Goal: Task Accomplishment & Management: Manage account settings

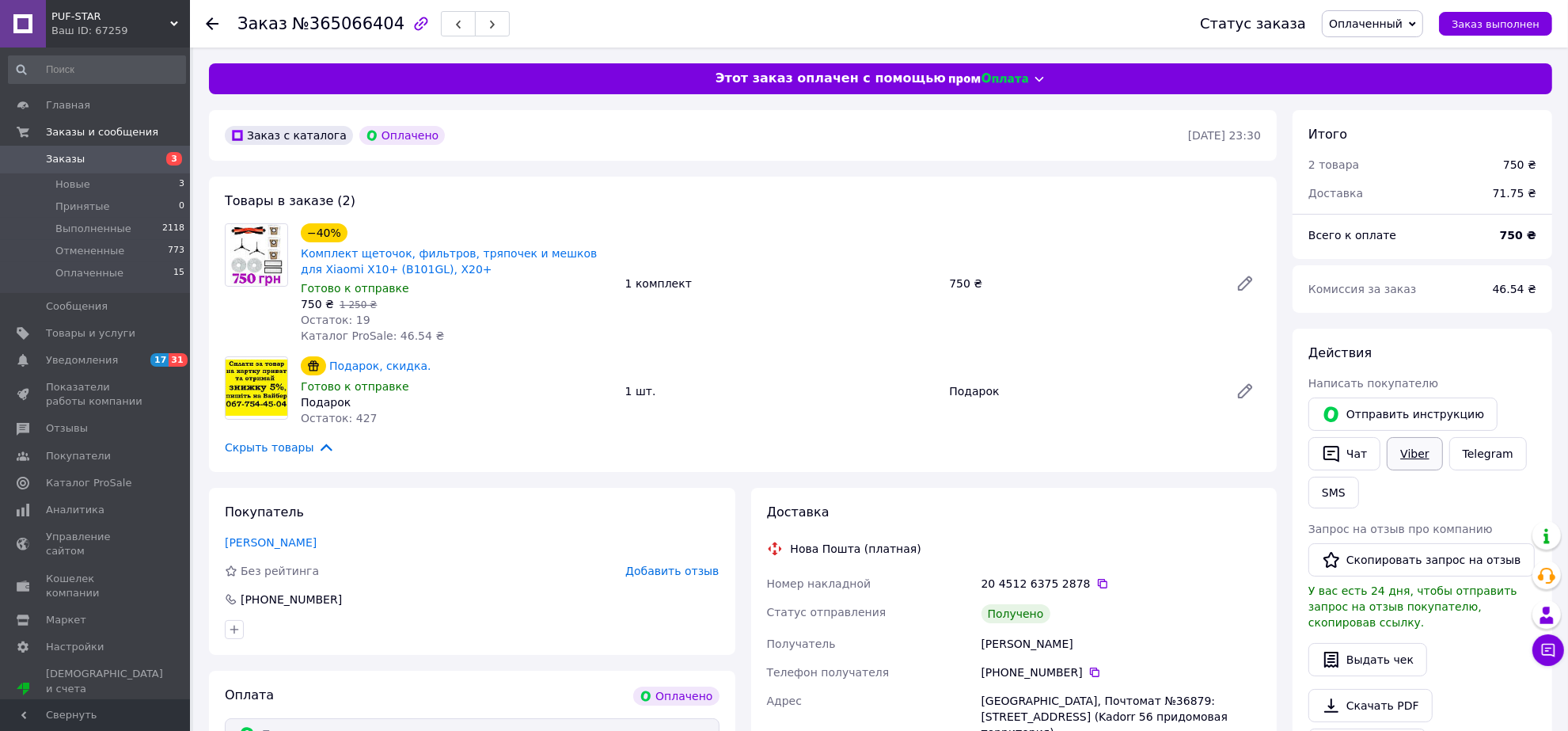
click at [1405, 450] on link "Viber" at bounding box center [1414, 453] width 55 height 33
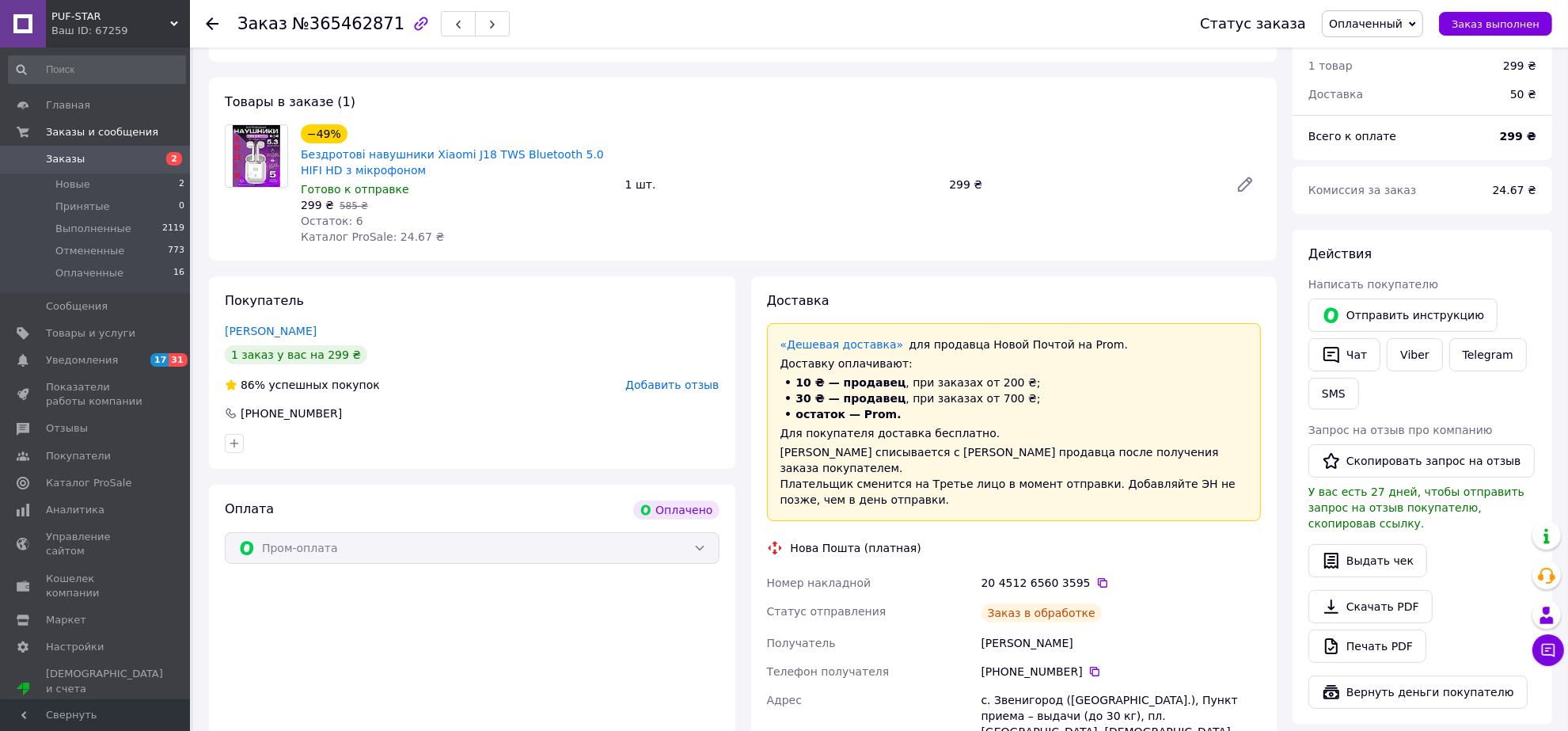
scroll to position [227, 0]
click at [1423, 357] on link "Viber" at bounding box center [1414, 354] width 55 height 33
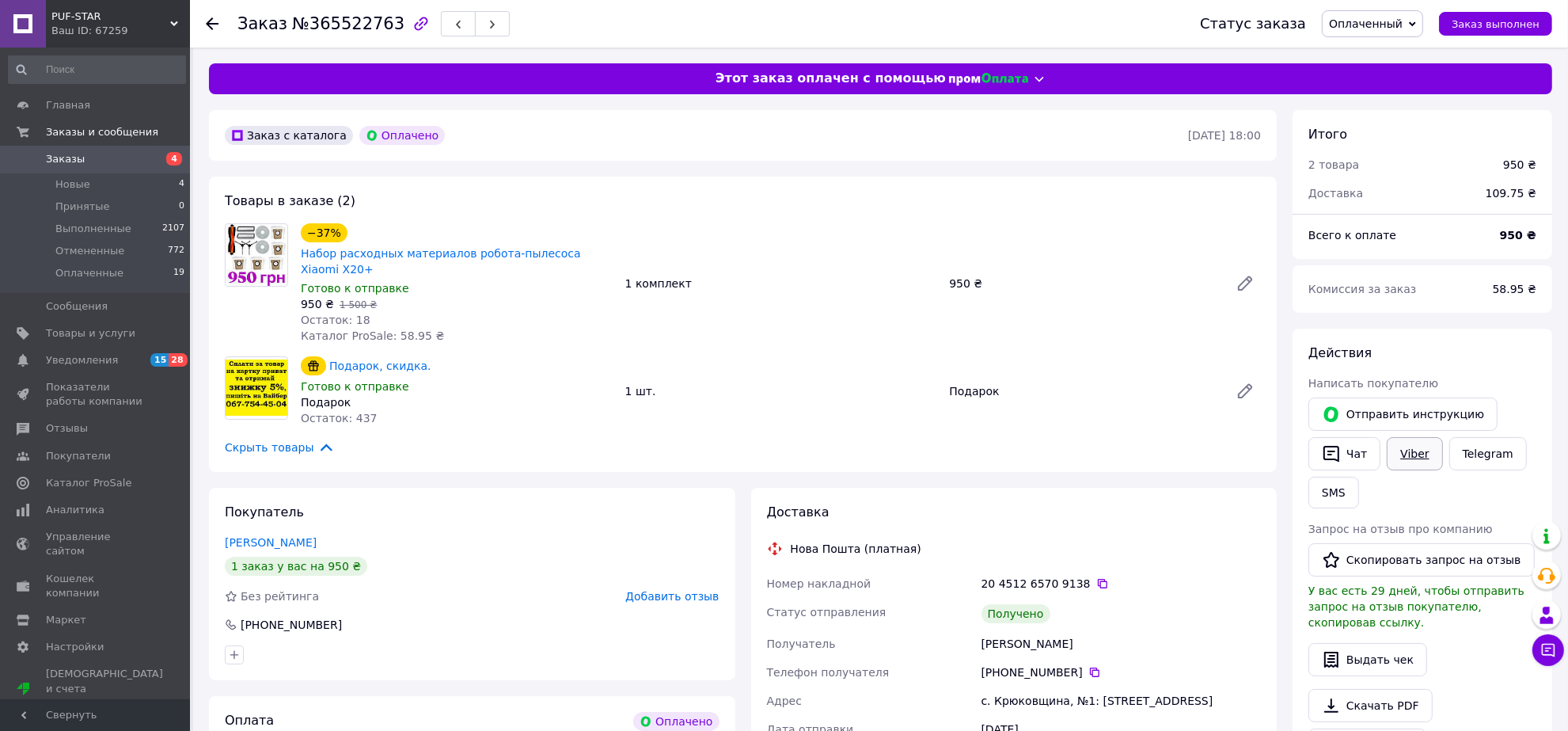
click at [1398, 447] on link "Viber" at bounding box center [1414, 453] width 55 height 33
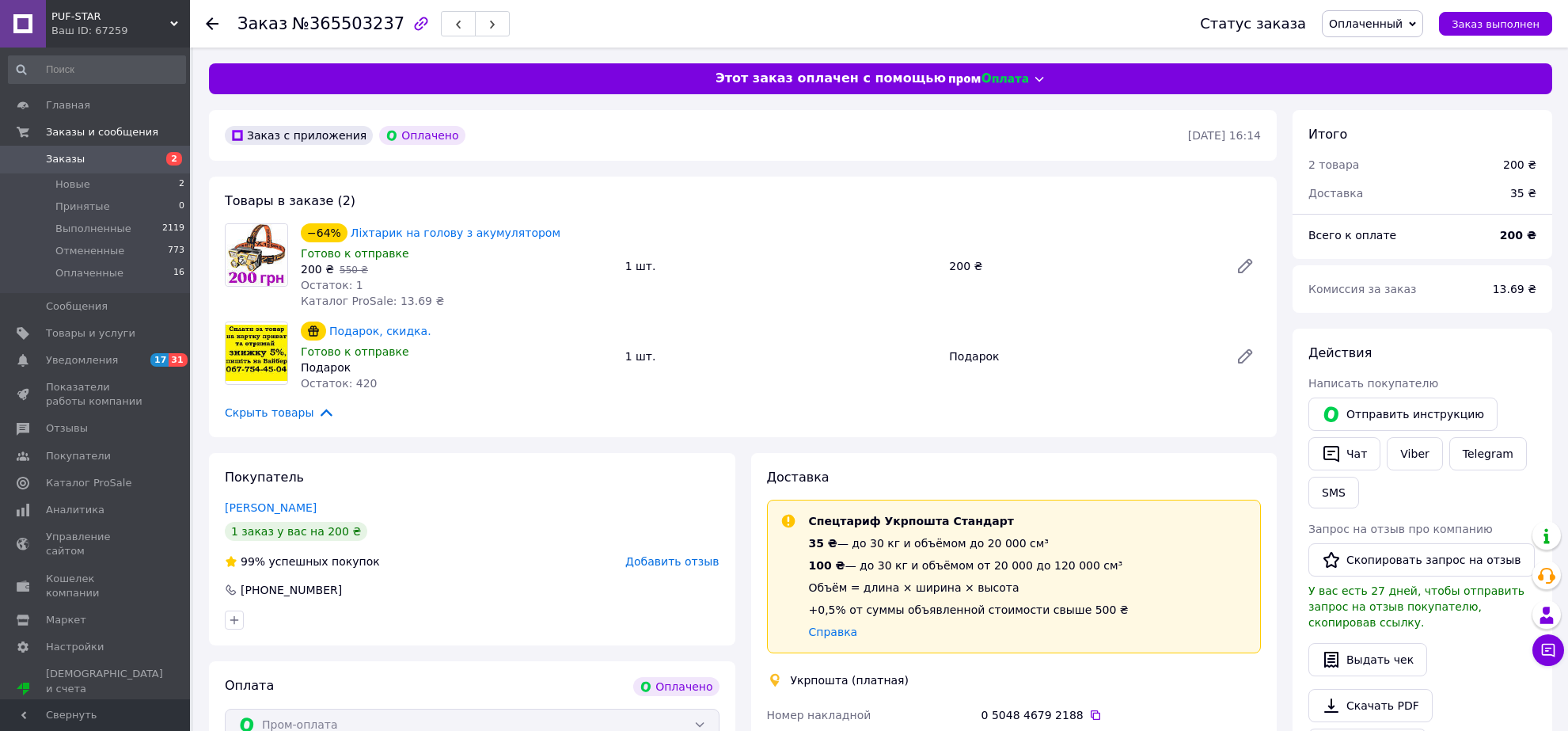
scroll to position [198, 0]
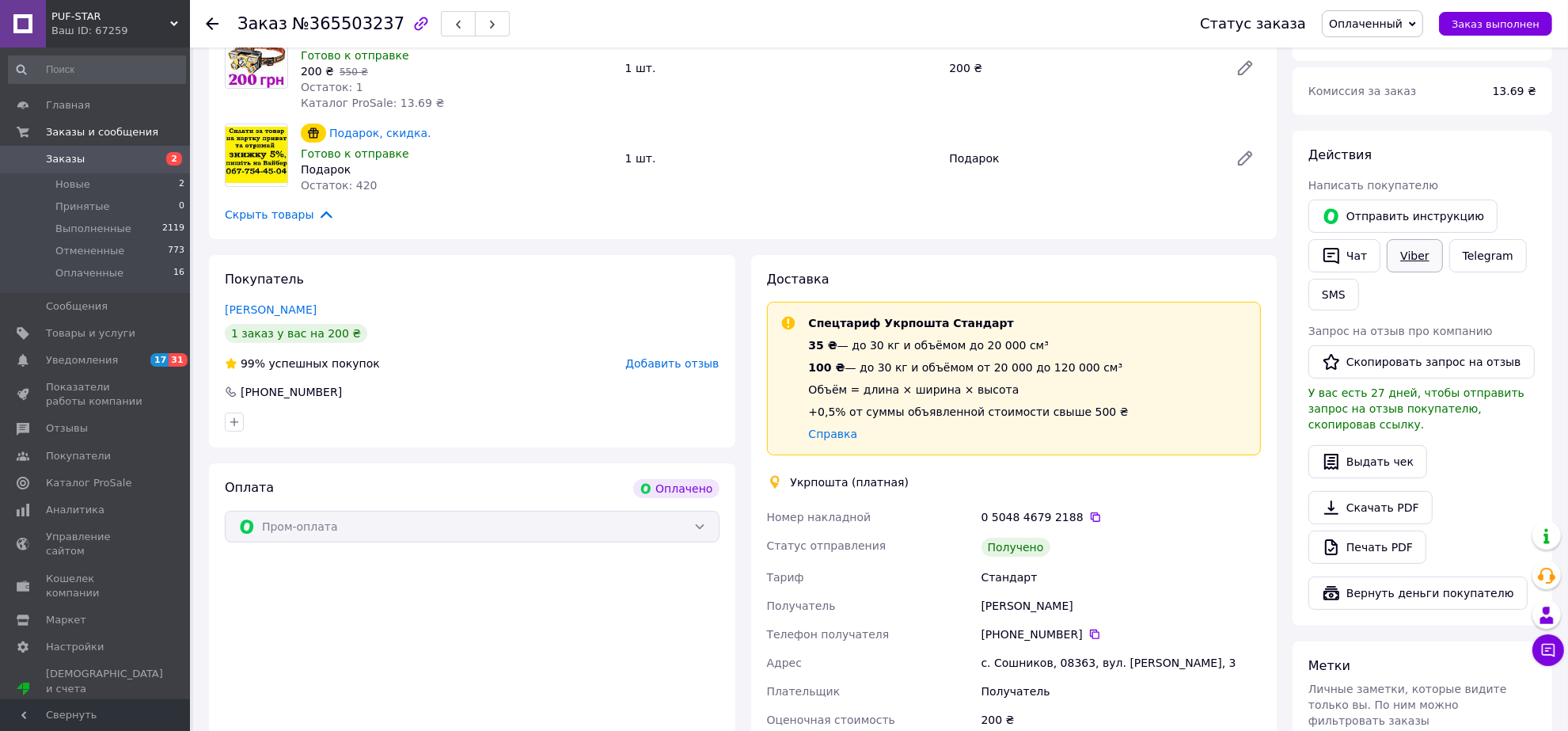
click at [1406, 264] on link "Viber" at bounding box center [1414, 255] width 55 height 33
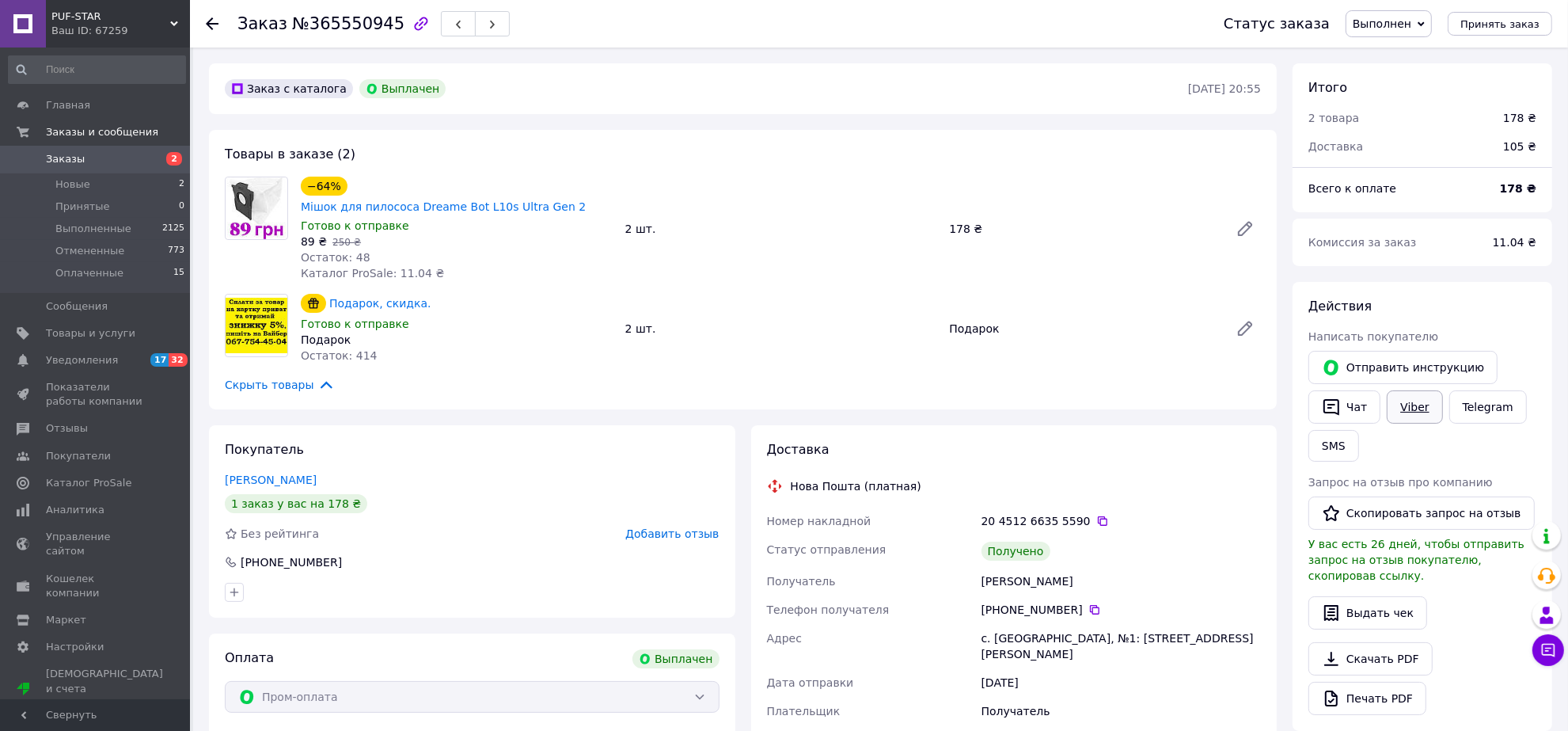
click at [1415, 407] on link "Viber" at bounding box center [1414, 406] width 55 height 33
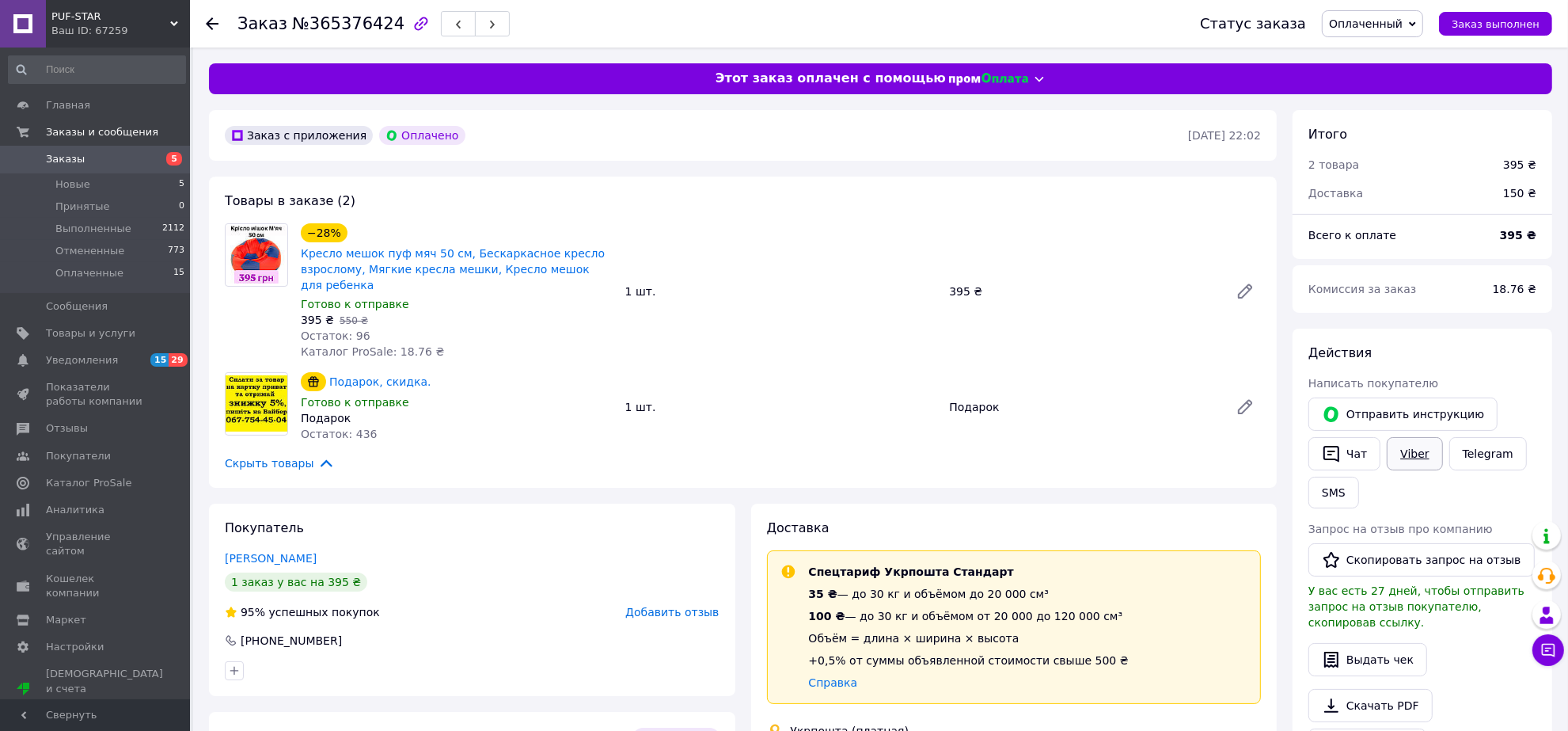
click at [1395, 460] on link "Viber" at bounding box center [1414, 453] width 55 height 33
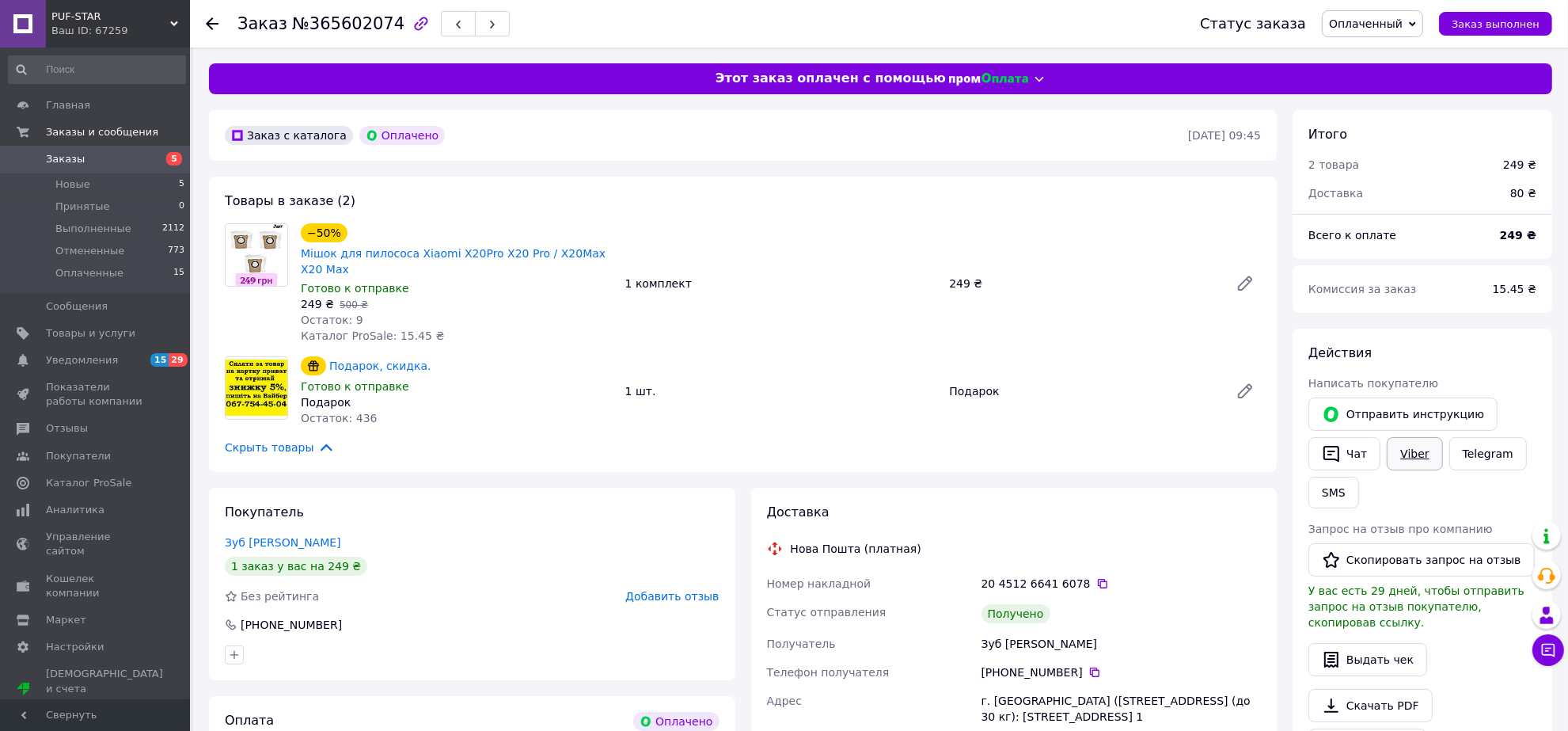
click at [1417, 456] on link "Viber" at bounding box center [1414, 453] width 55 height 33
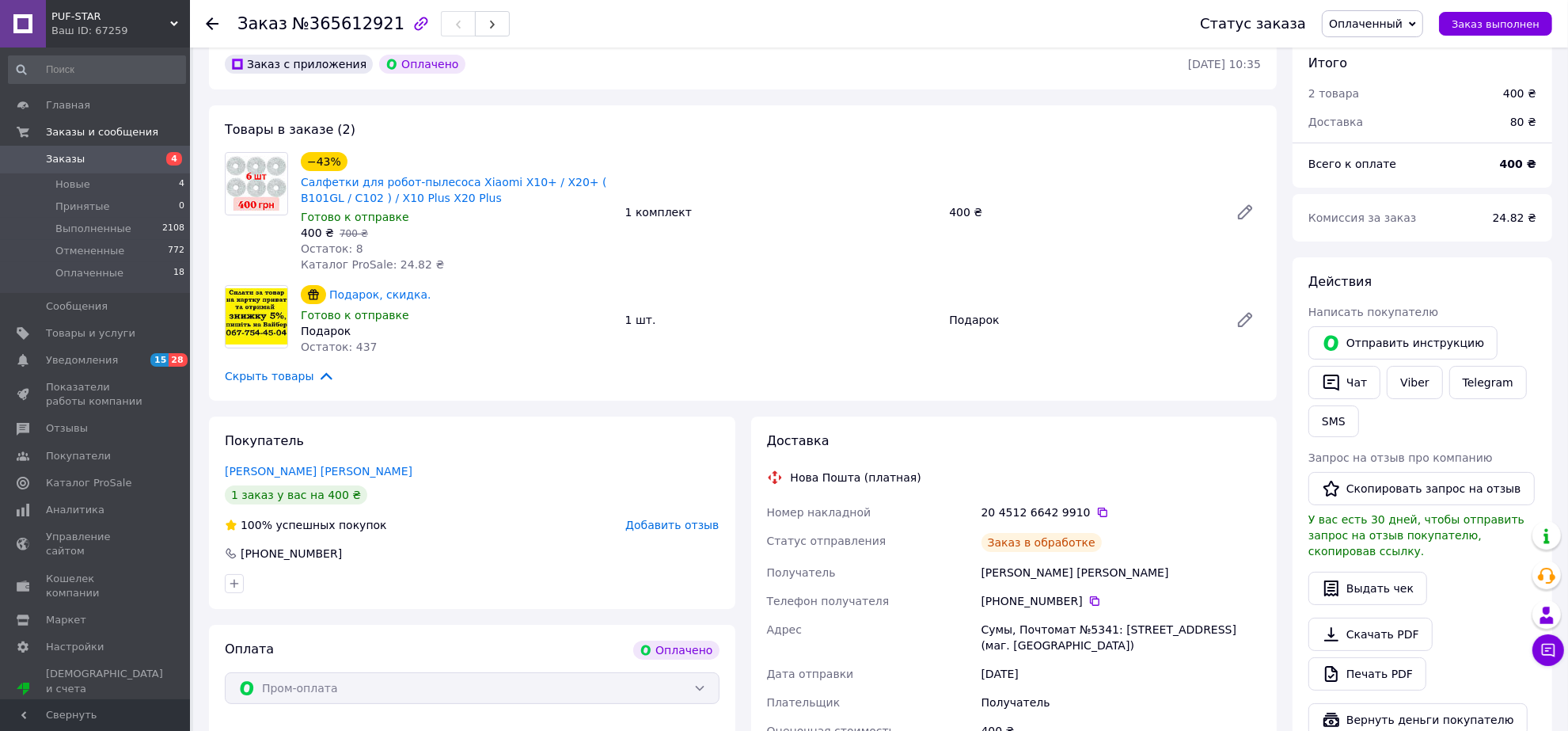
scroll to position [71, 0]
click at [1410, 382] on link "Viber" at bounding box center [1414, 382] width 55 height 33
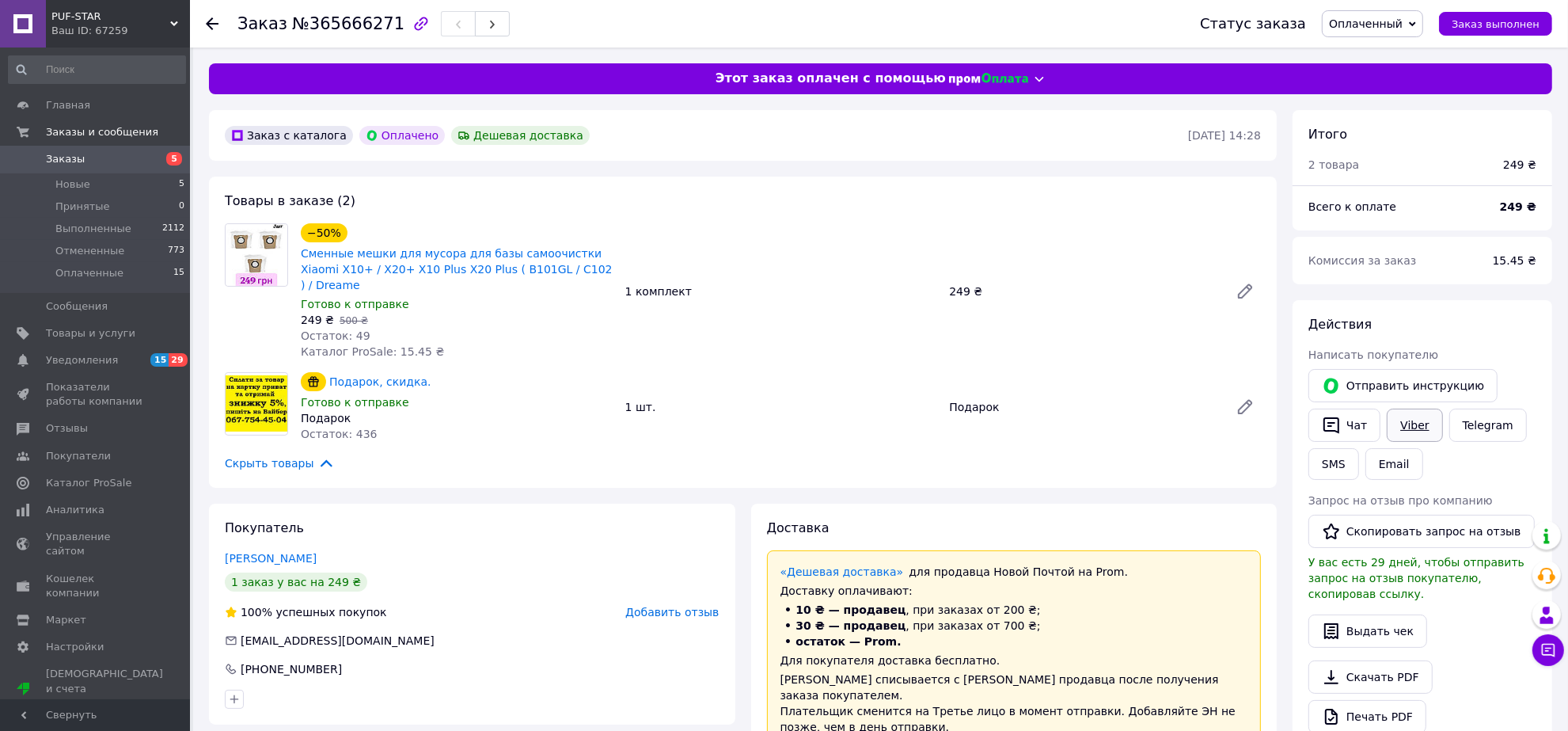
click at [1402, 429] on link "Viber" at bounding box center [1414, 425] width 55 height 33
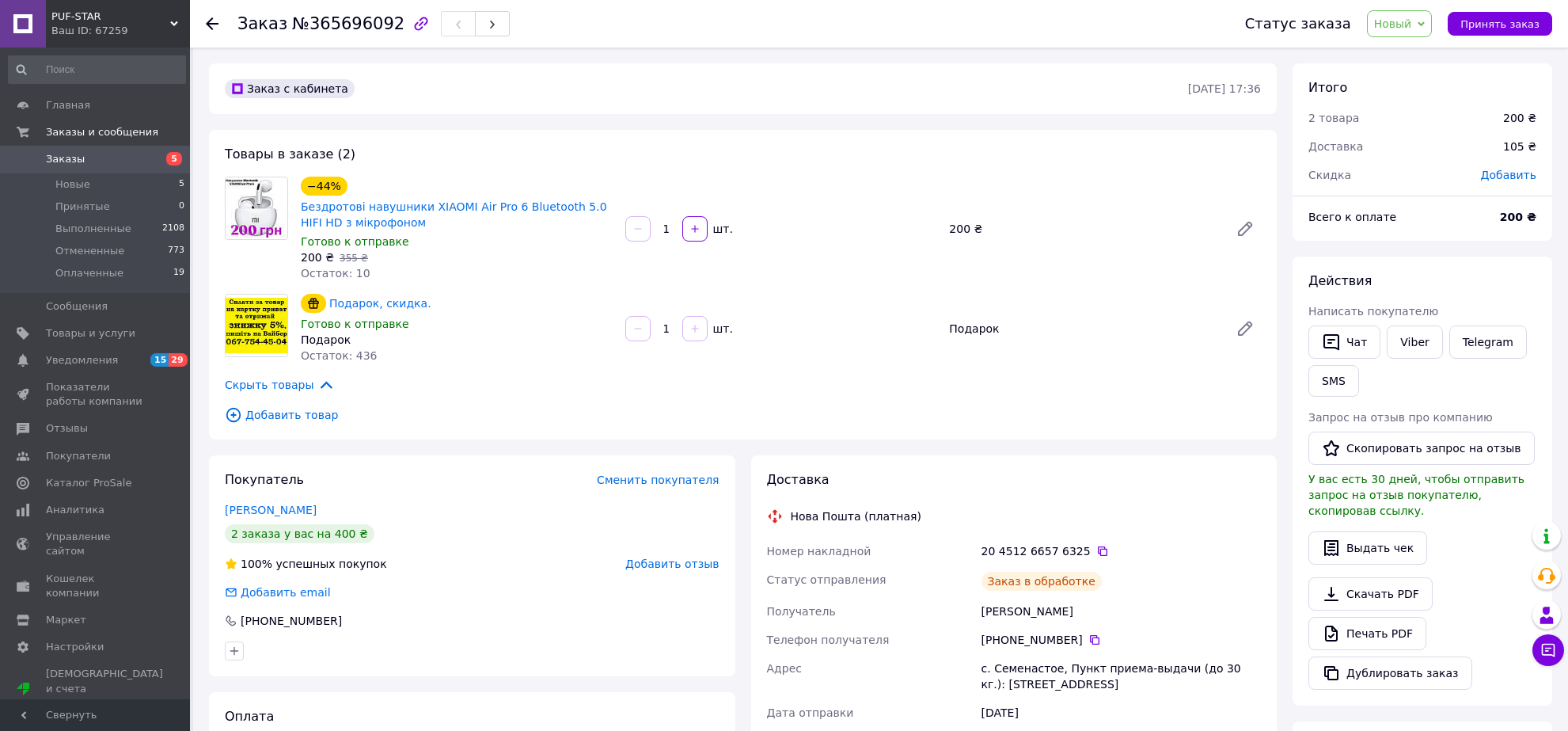
scroll to position [46, 0]
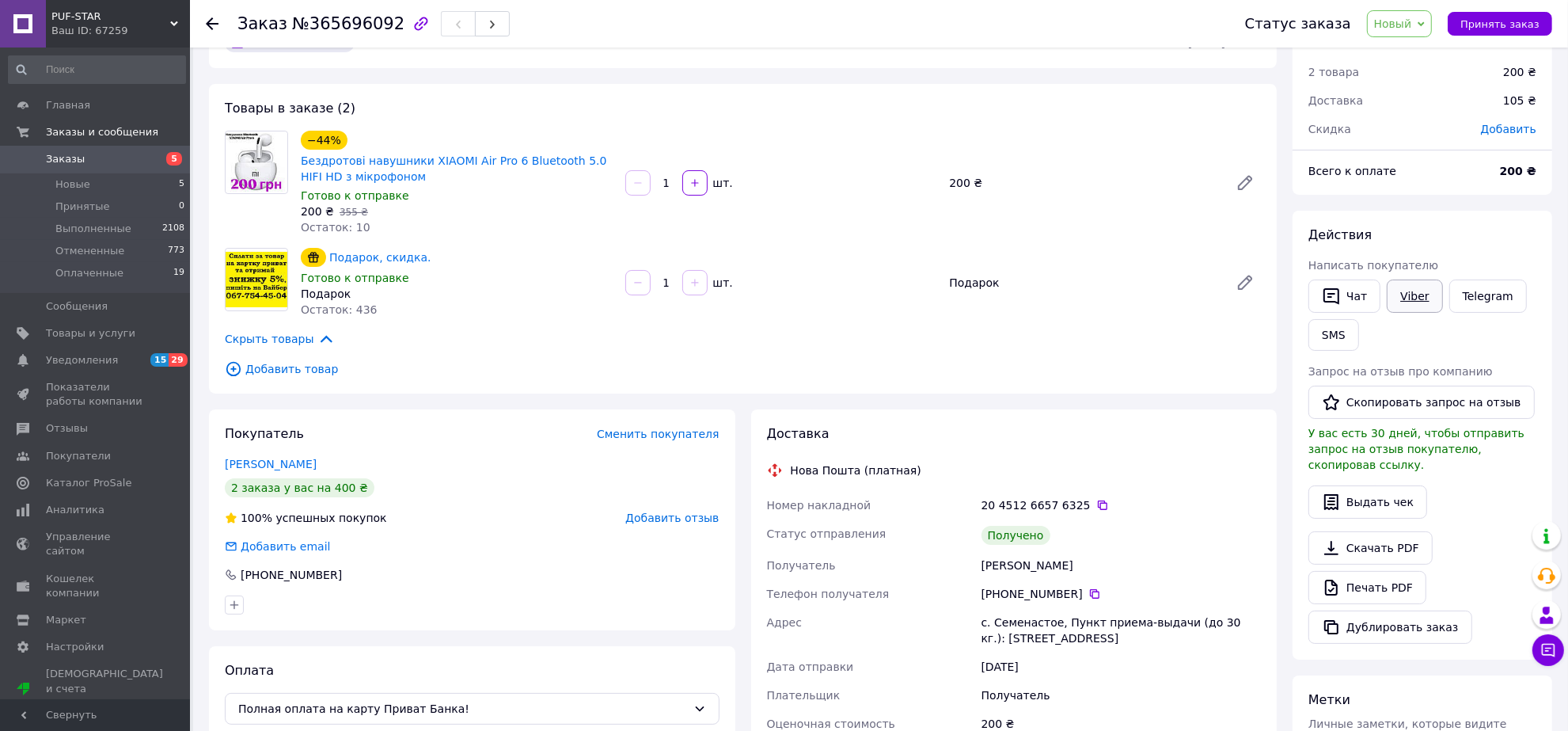
click at [1413, 295] on link "Viber" at bounding box center [1414, 296] width 55 height 33
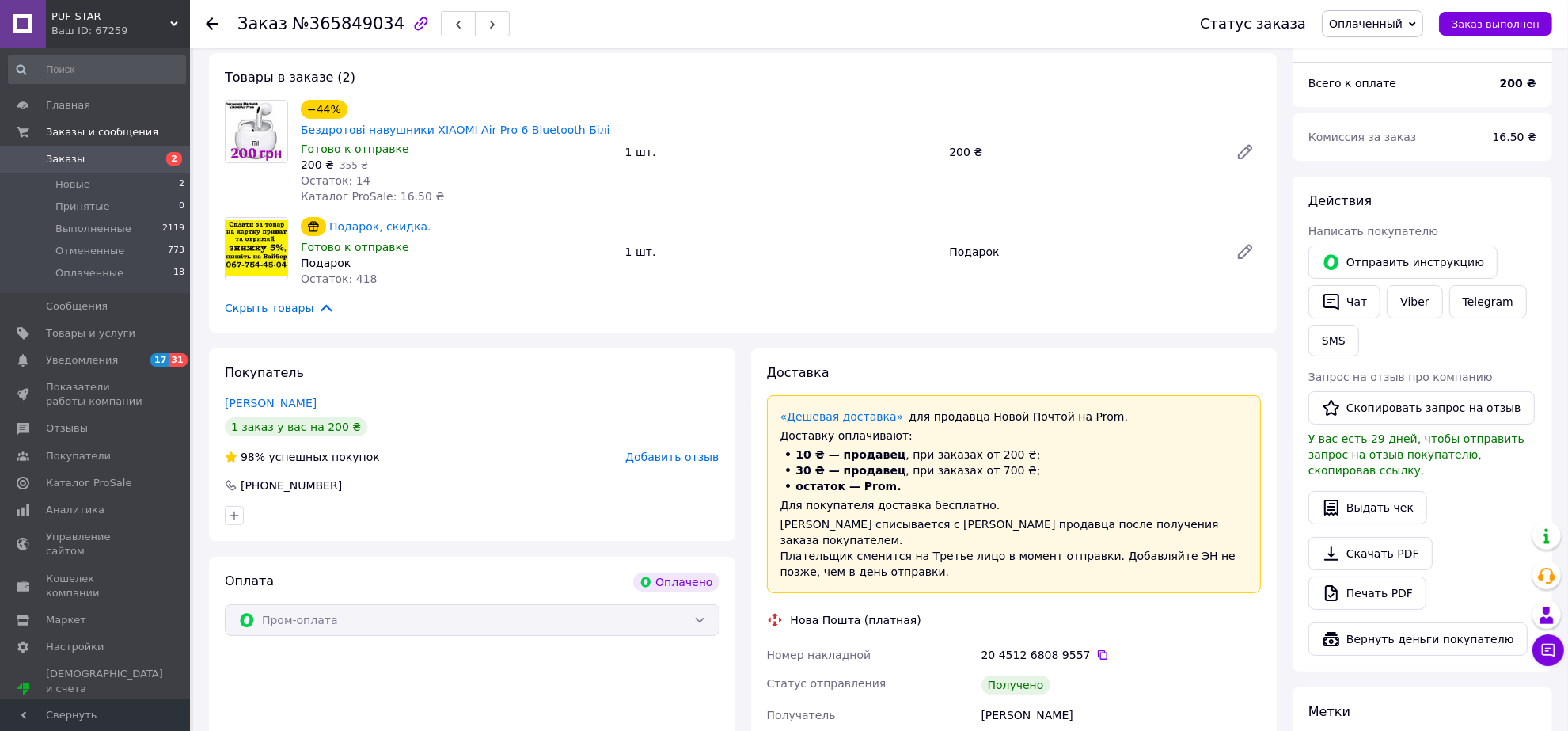
scroll to position [99, 0]
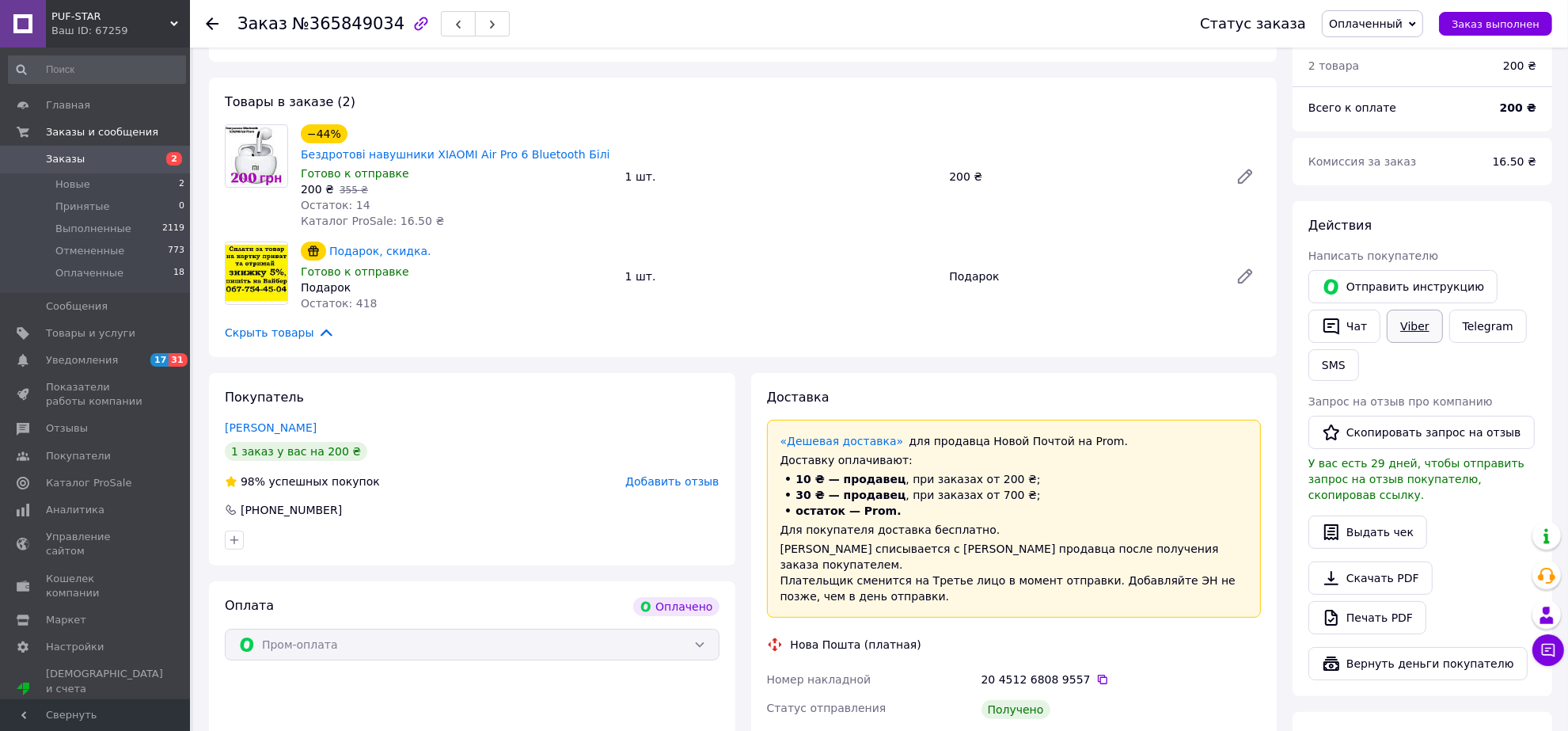
click at [1401, 323] on link "Viber" at bounding box center [1414, 326] width 55 height 33
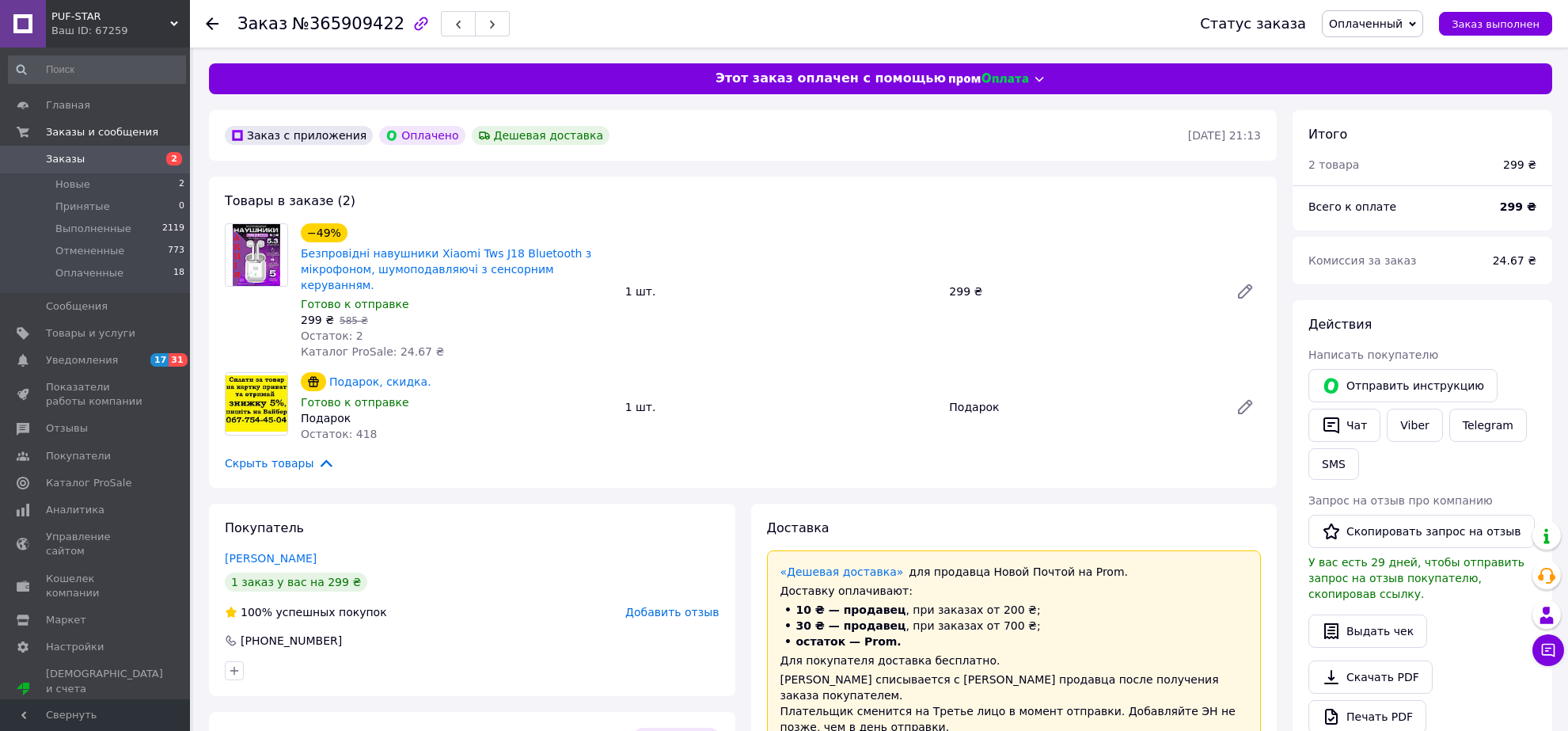
click at [1419, 430] on link "Viber" at bounding box center [1414, 425] width 55 height 33
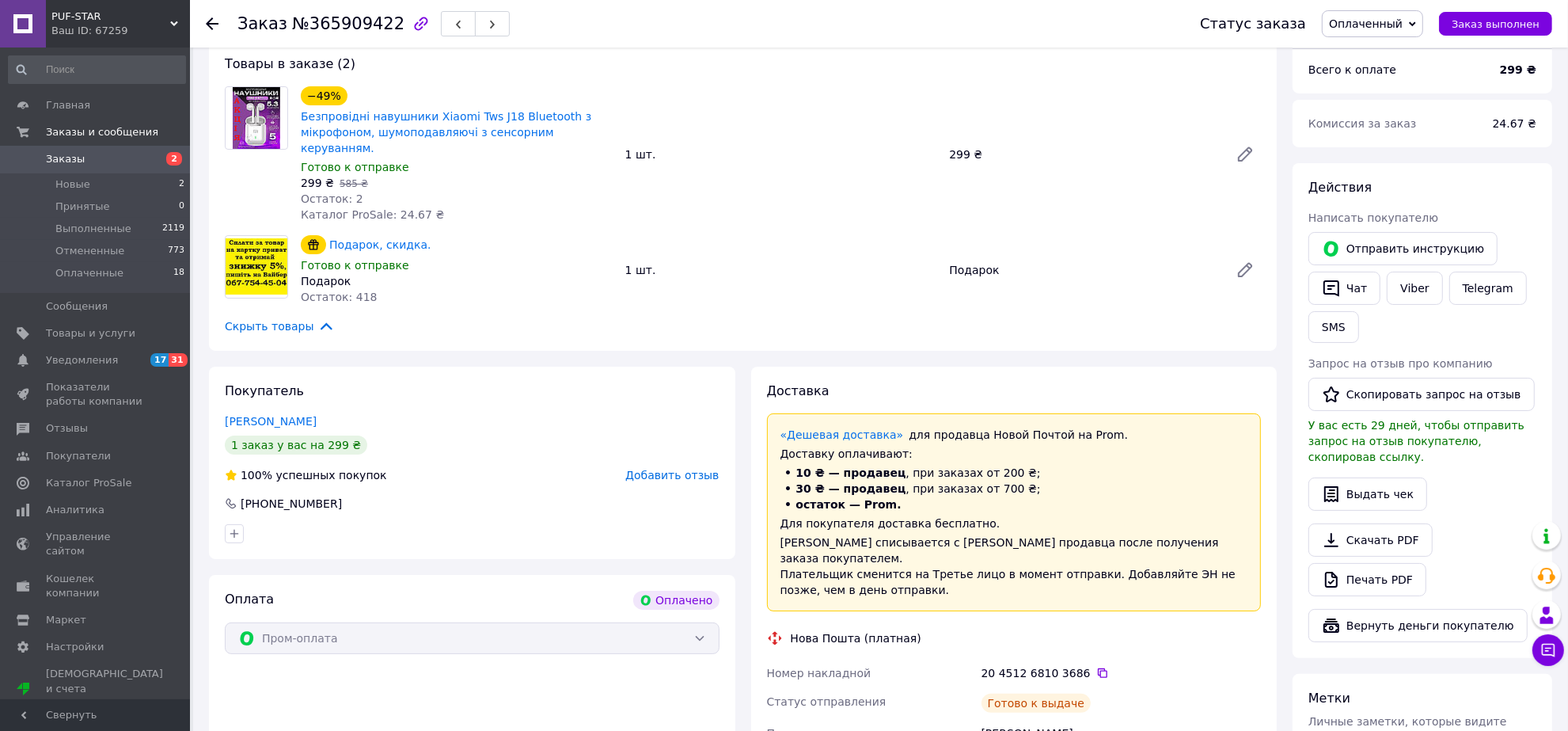
scroll to position [198, 0]
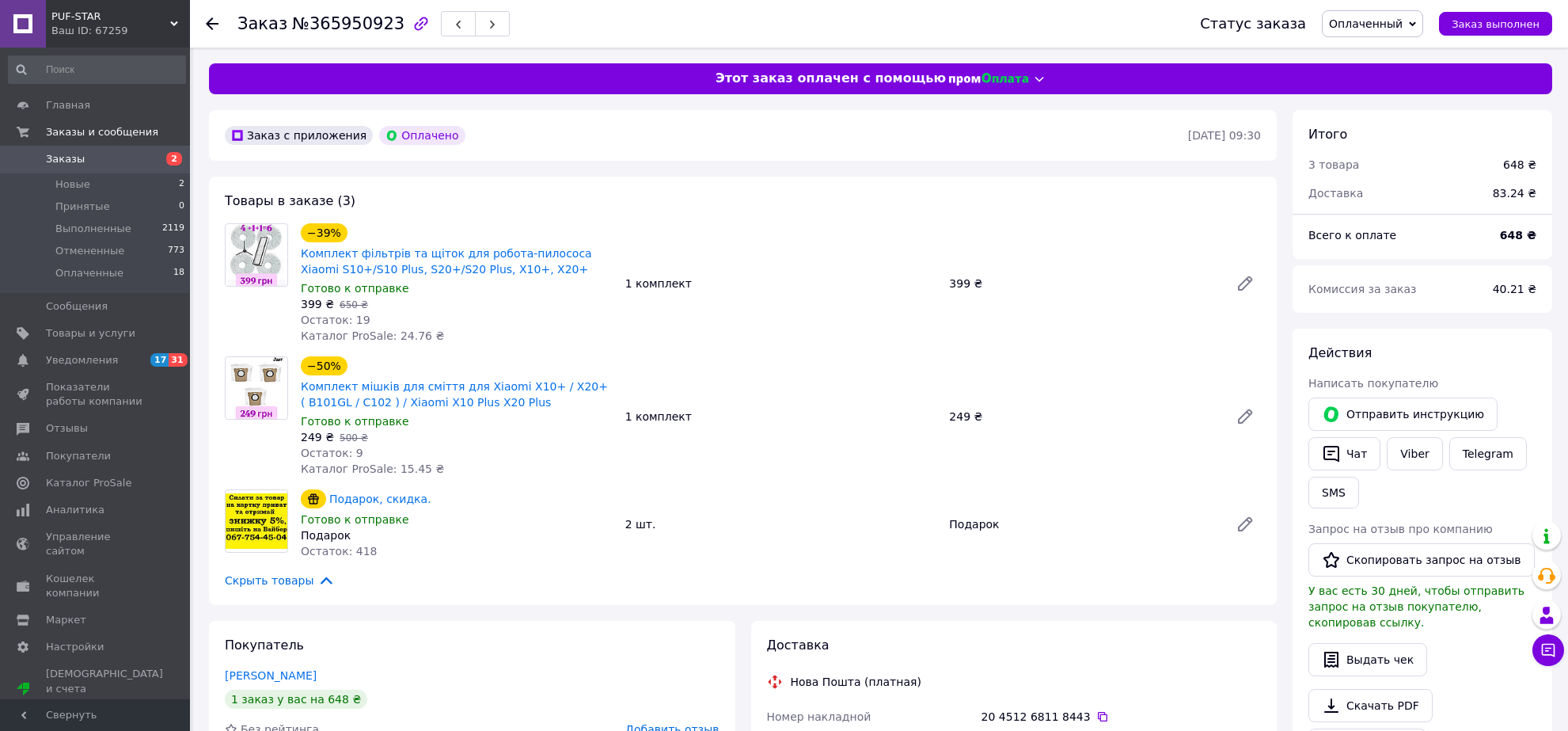
scroll to position [109, 0]
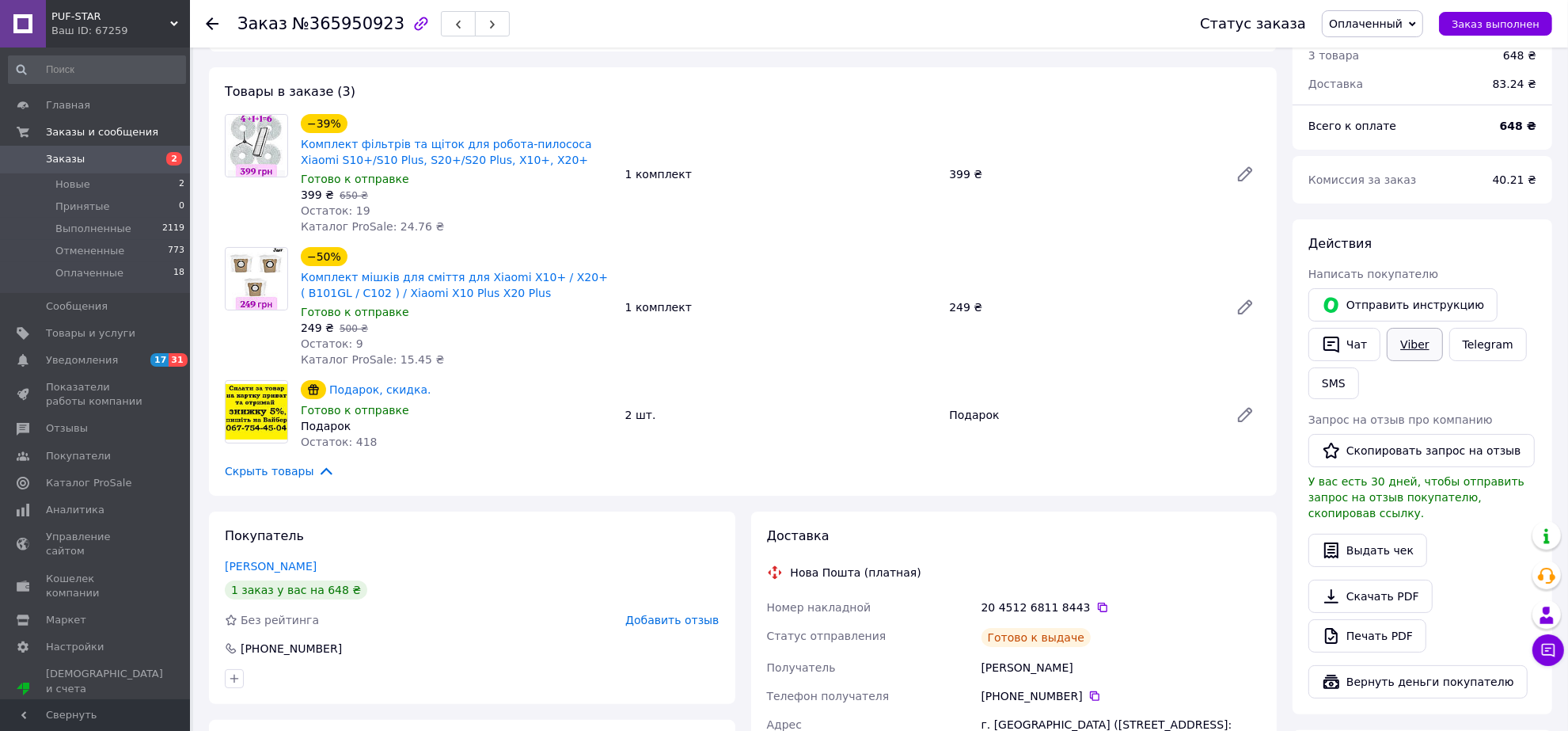
click at [1401, 348] on link "Viber" at bounding box center [1414, 344] width 55 height 33
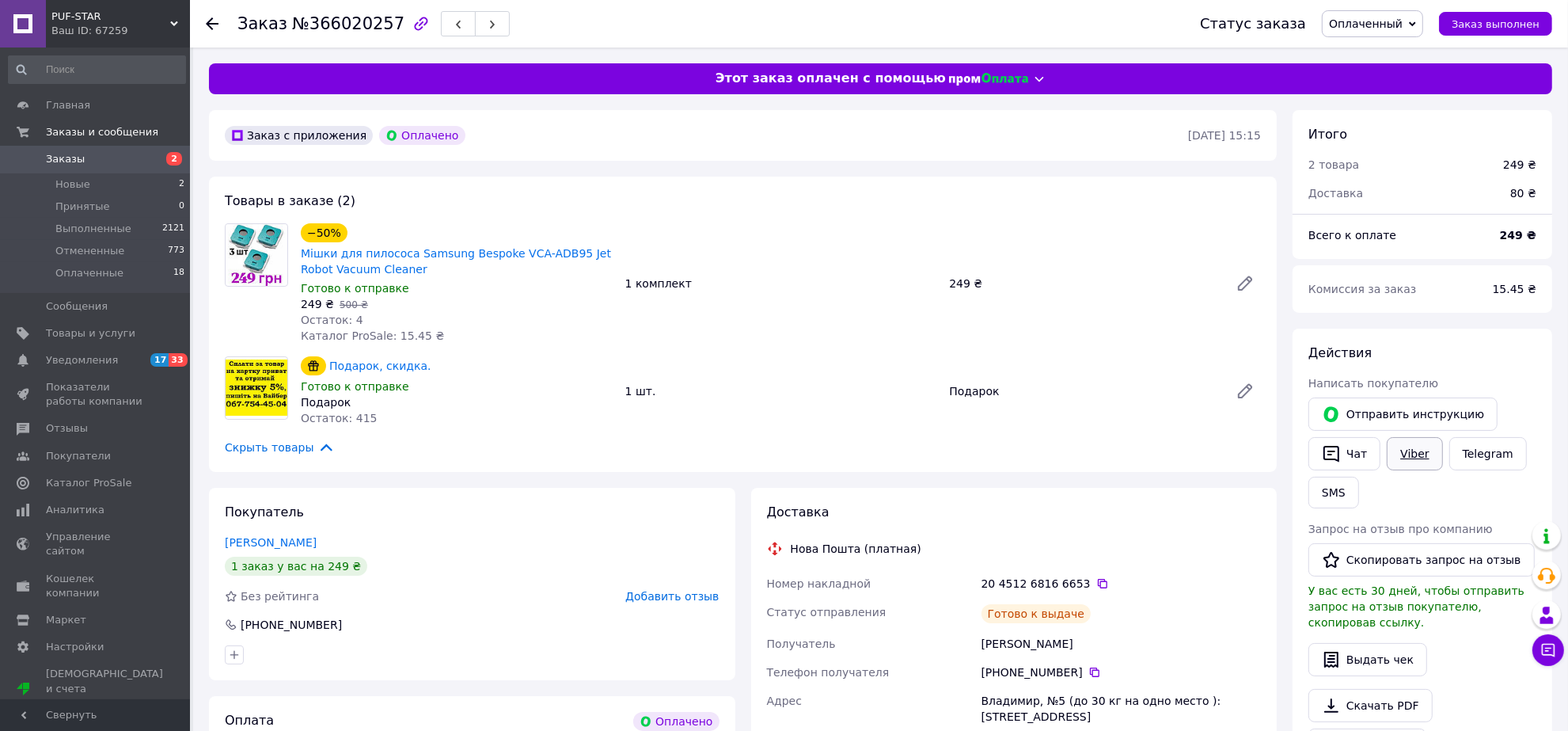
click at [1403, 447] on link "Viber" at bounding box center [1414, 453] width 55 height 33
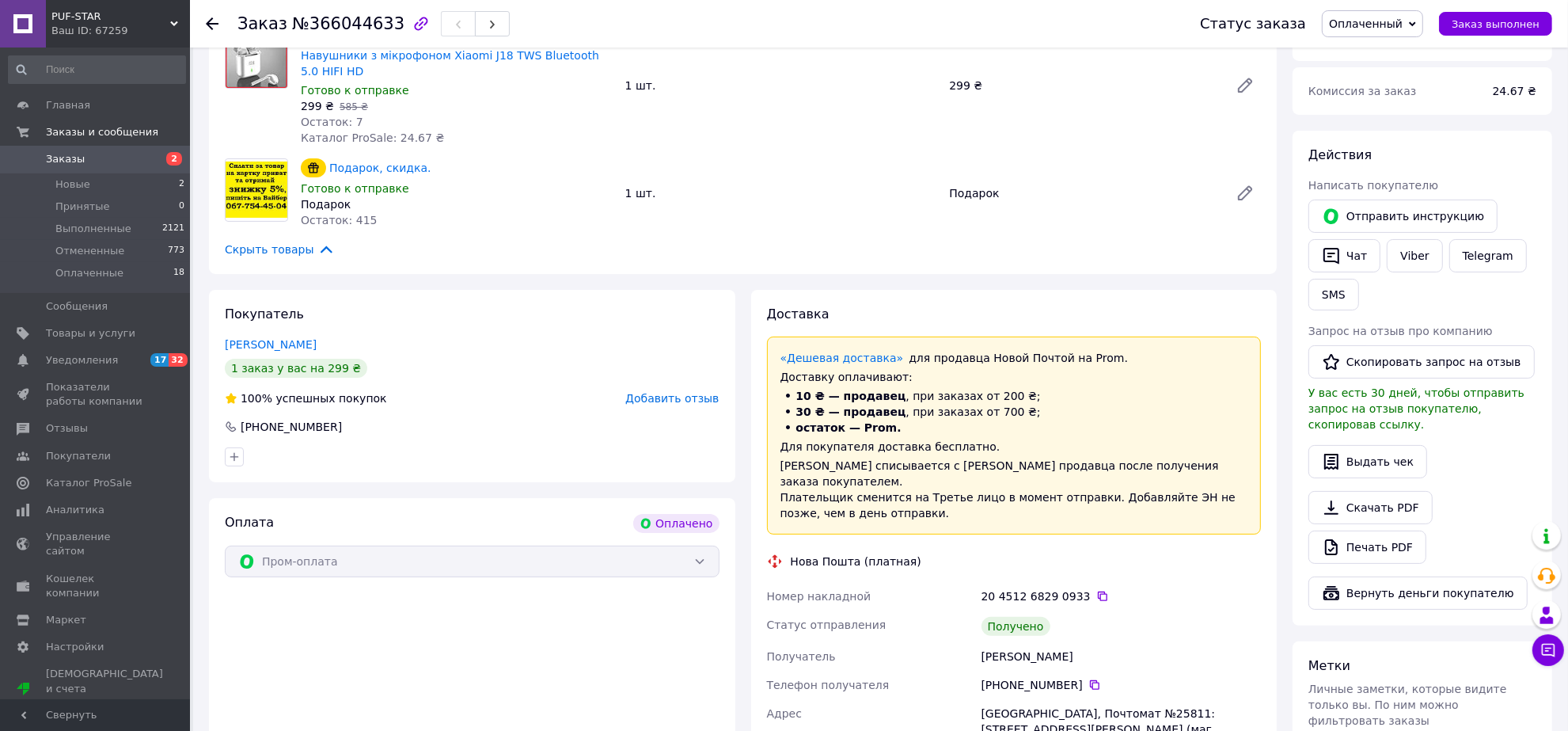
scroll to position [198, 0]
click at [1407, 253] on link "Viber" at bounding box center [1414, 255] width 55 height 33
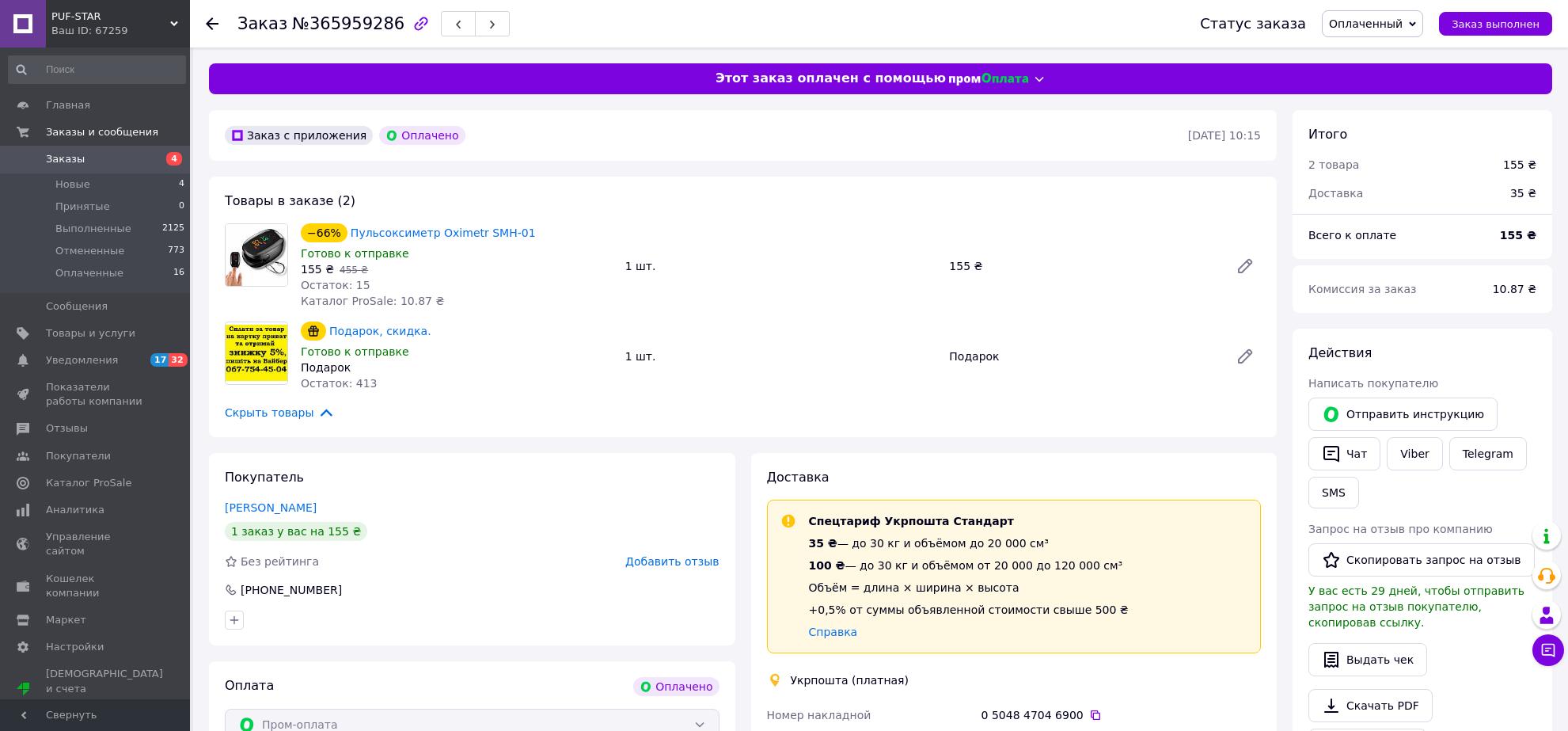
scroll to position [111, 0]
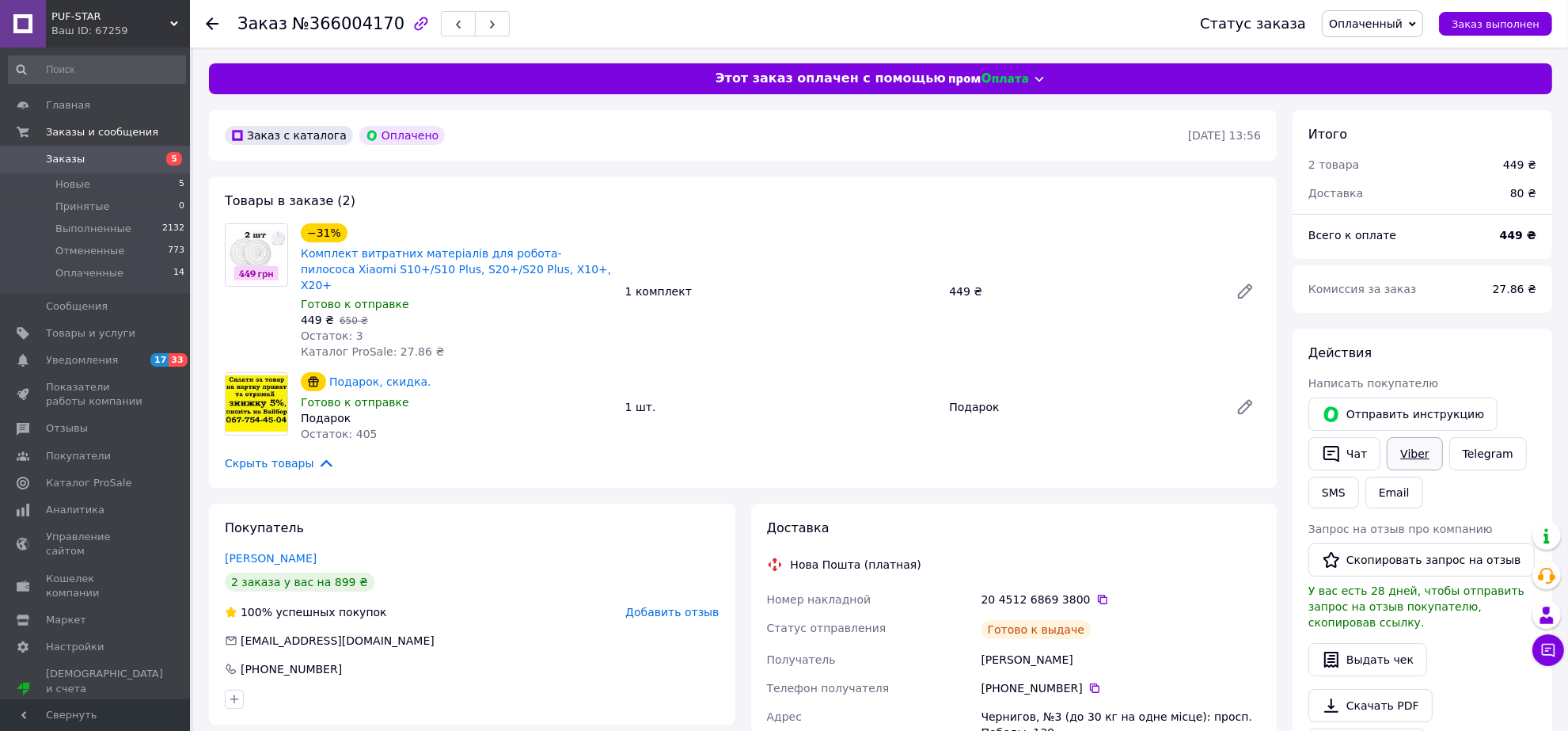
click at [1415, 452] on link "Viber" at bounding box center [1414, 453] width 55 height 33
click at [1417, 454] on link "Viber" at bounding box center [1414, 453] width 55 height 33
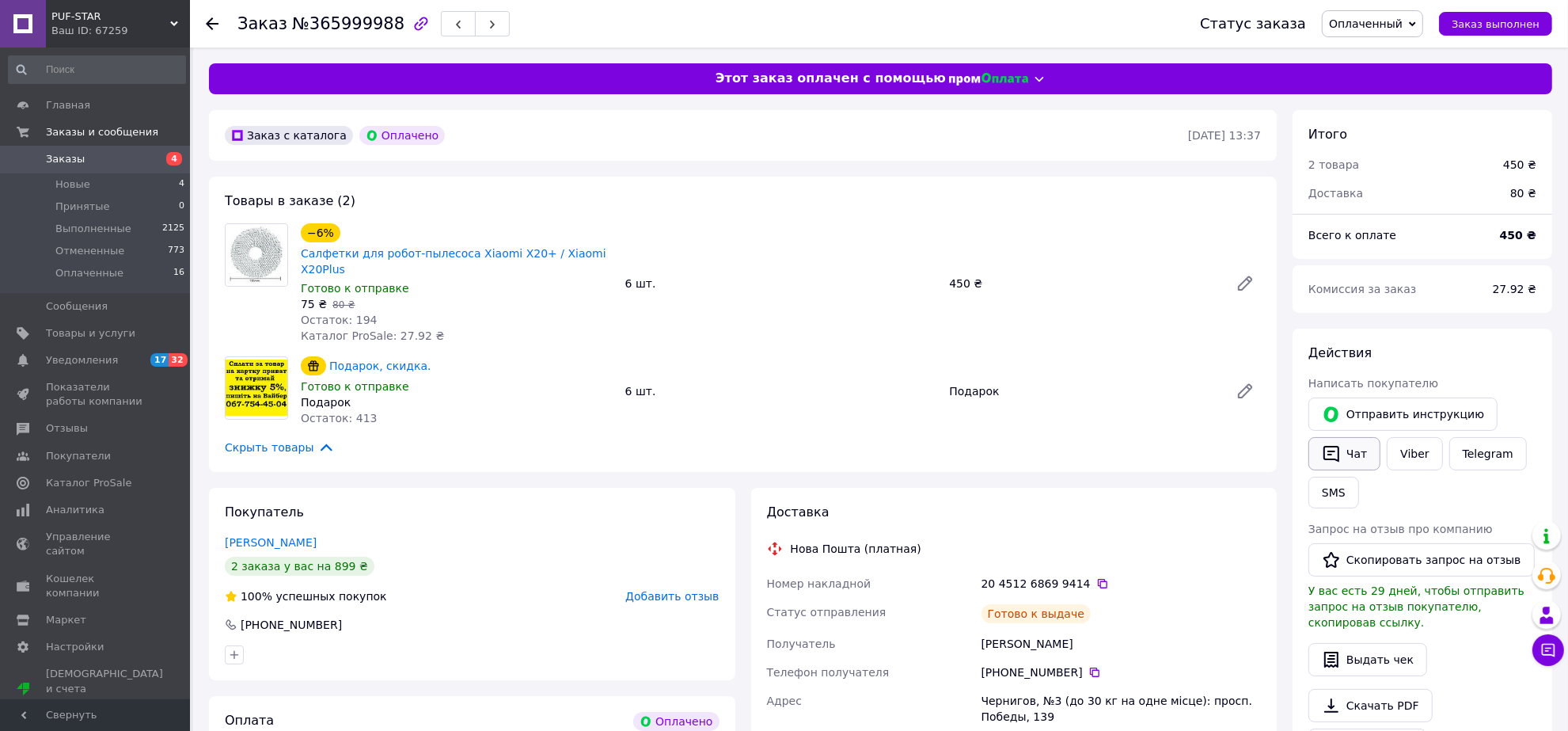
click at [1356, 451] on button "Чат" at bounding box center [1344, 453] width 72 height 33
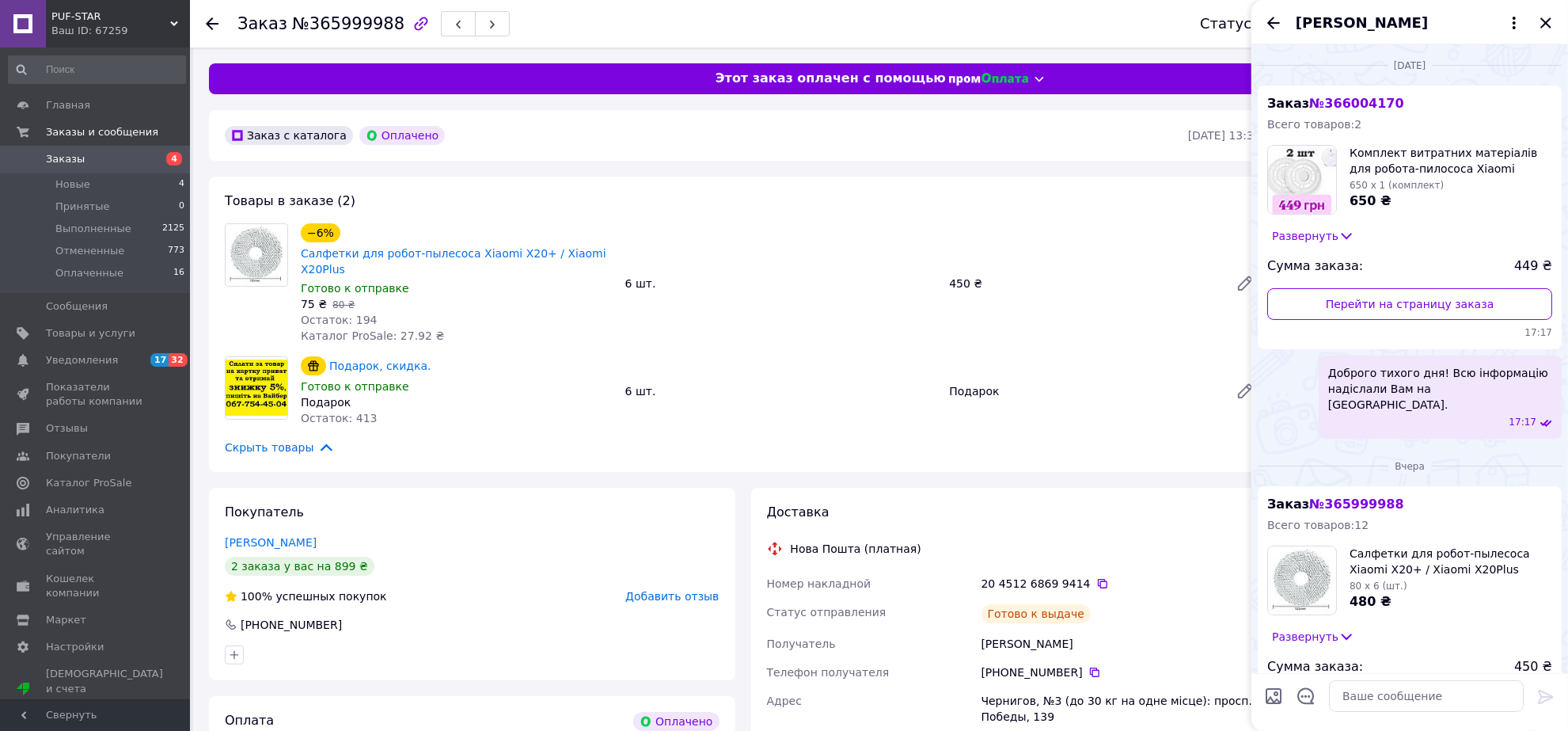
scroll to position [247, 0]
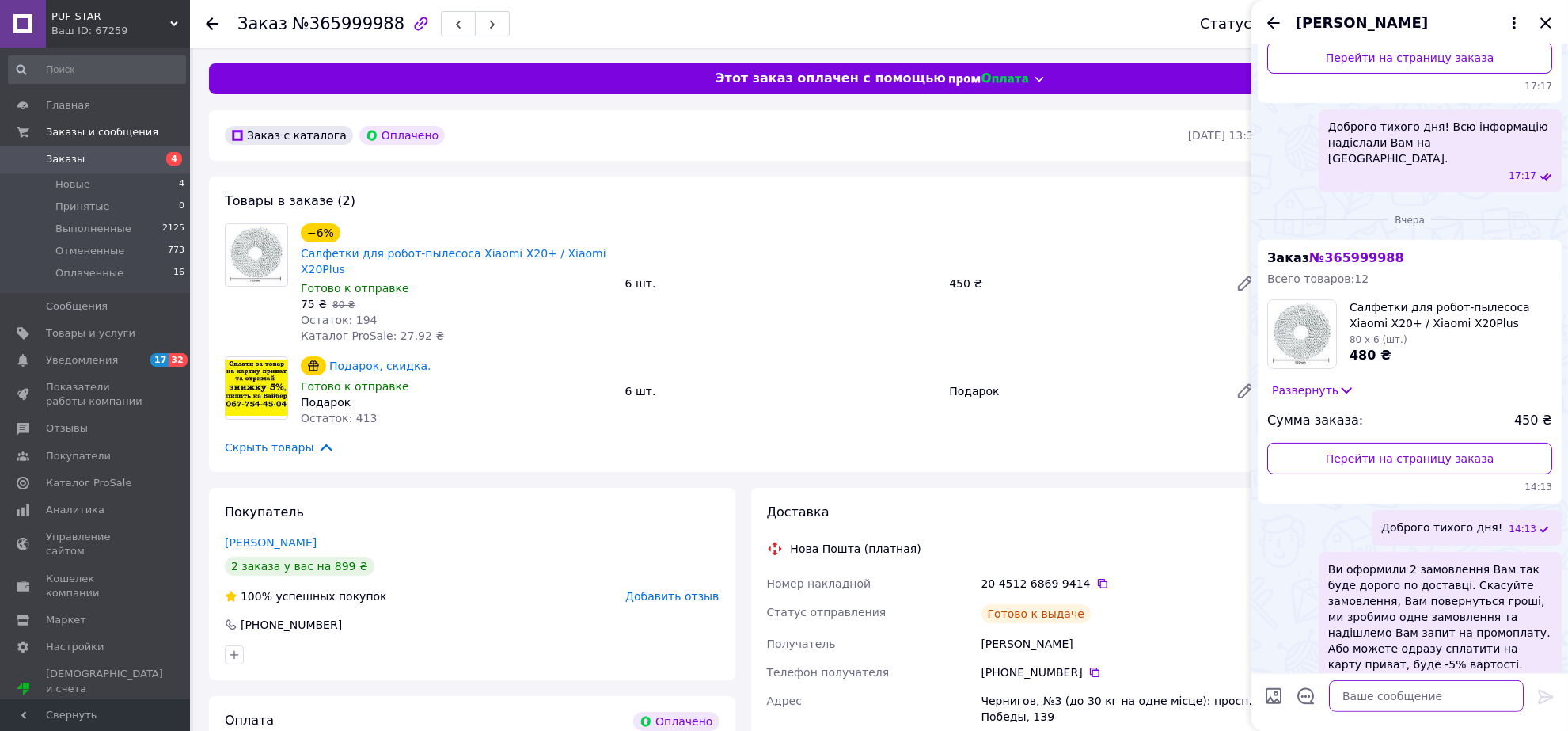
paste textarea "Доброго тихого дня! Ваші посилки вже на відділенні! Користуйтеся із задоволення…"
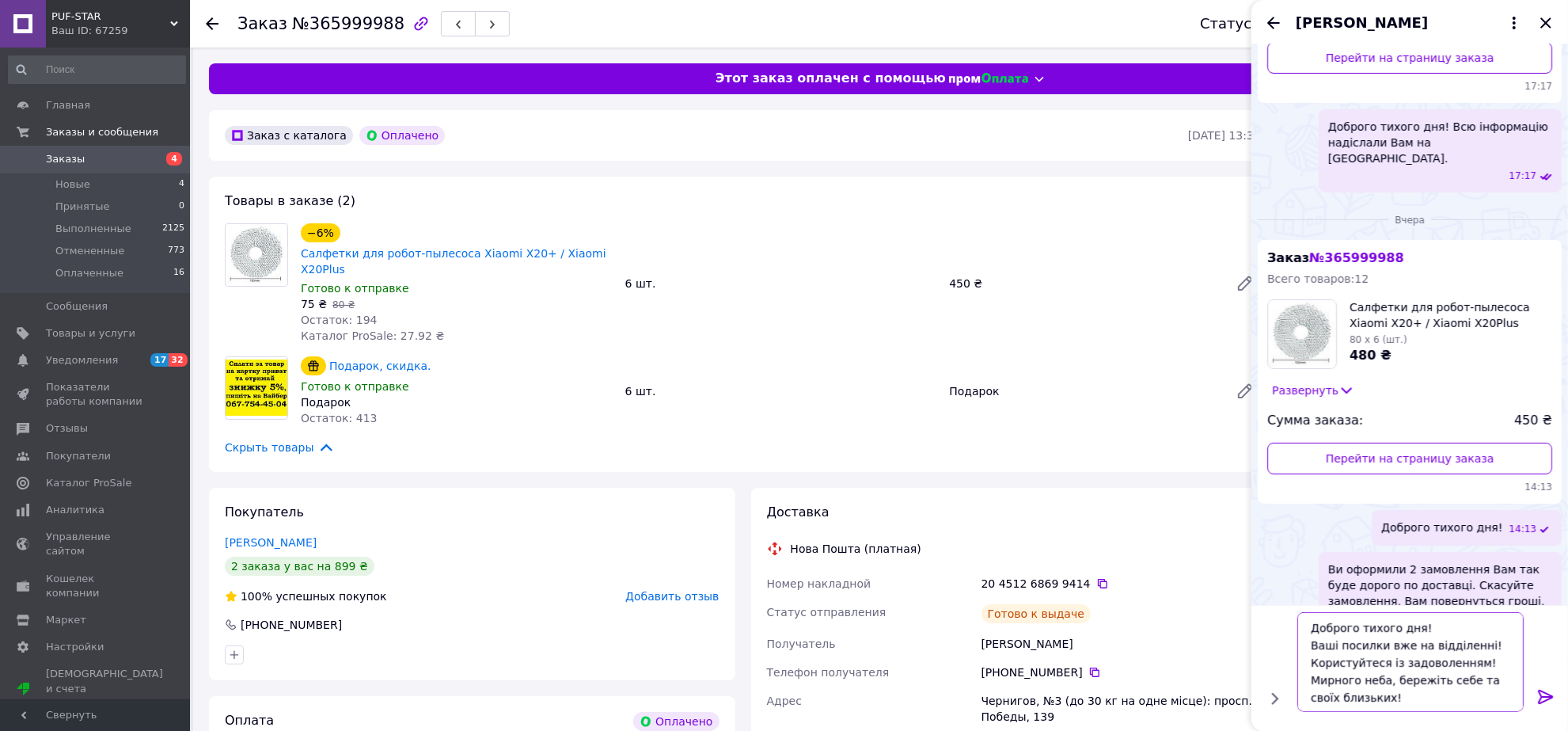
type textarea "Доброго тихого дня! Ваші посилки вже на відділенні! Користуйтеся із задоволення…"
click at [1547, 697] on icon at bounding box center [1545, 697] width 15 height 14
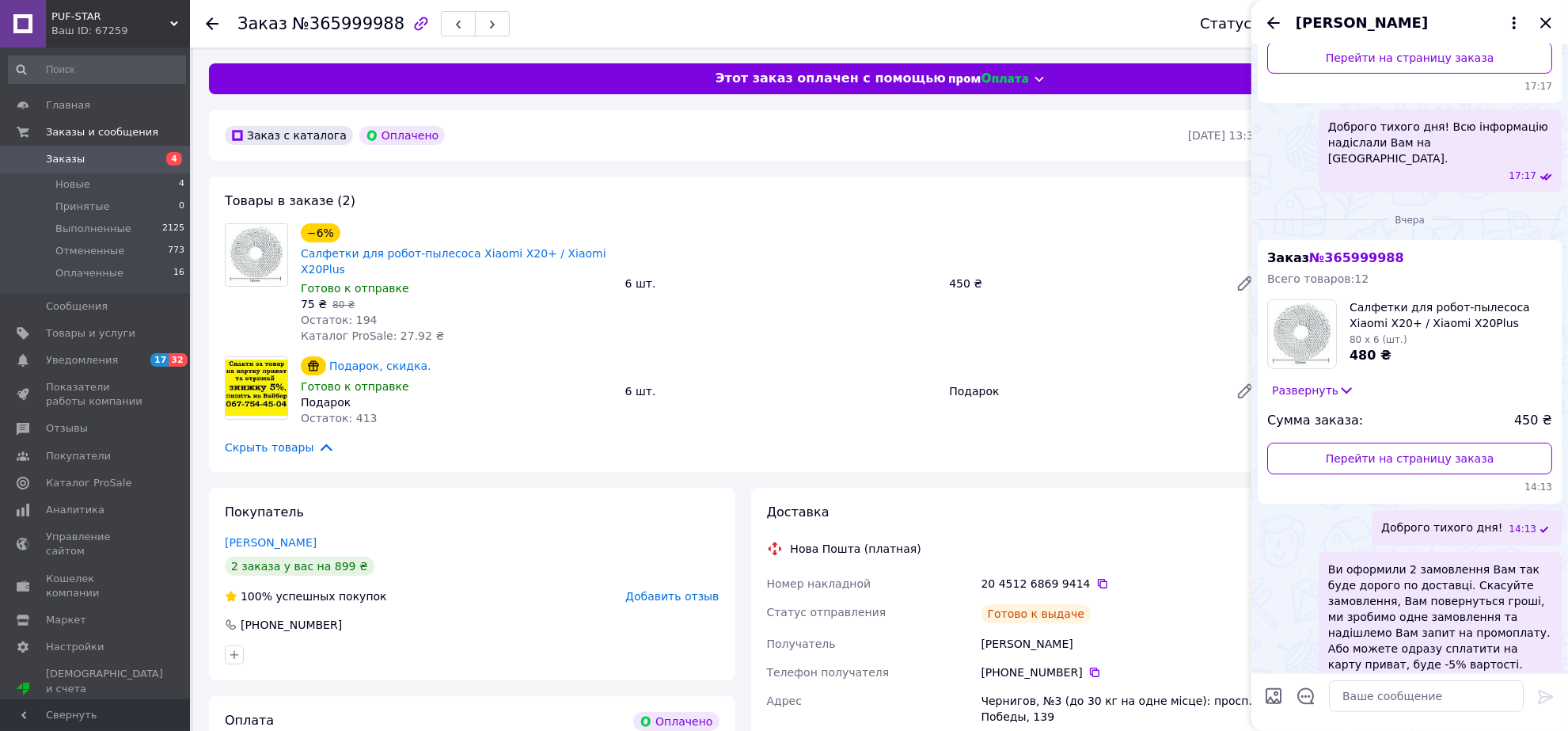
scroll to position [408, 0]
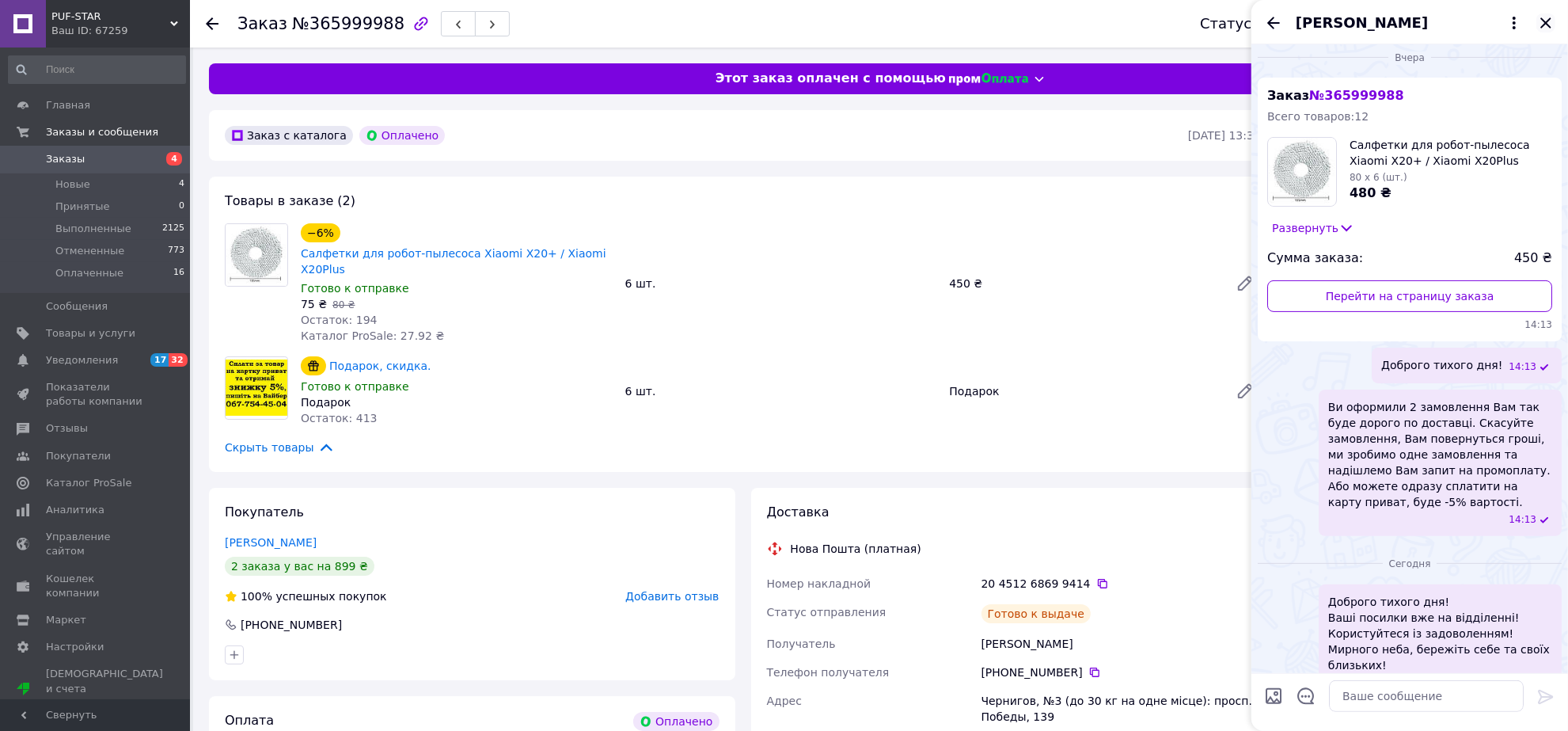
click at [1546, 25] on icon "Закрыть" at bounding box center [1546, 23] width 19 height 19
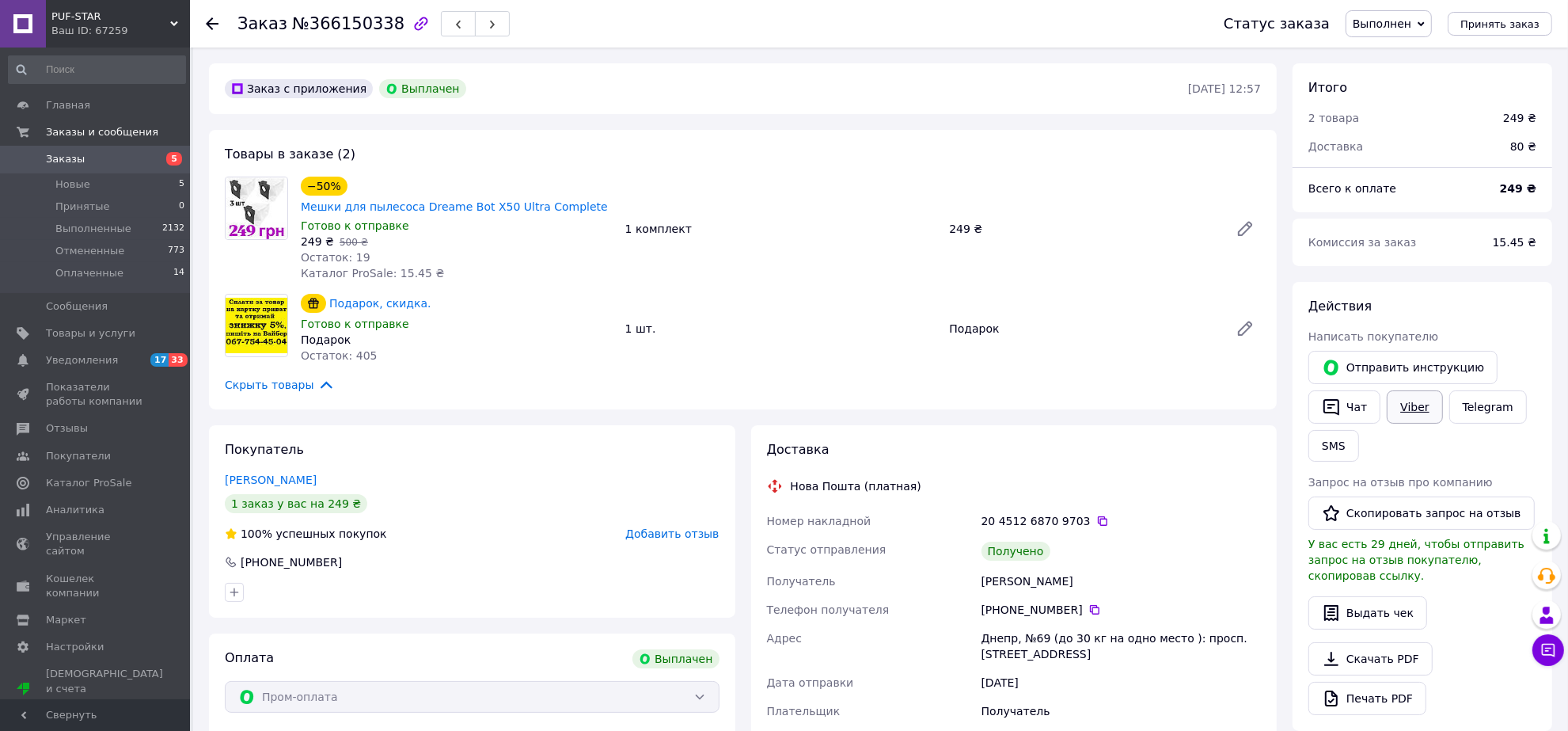
click at [1421, 407] on link "Viber" at bounding box center [1414, 406] width 55 height 33
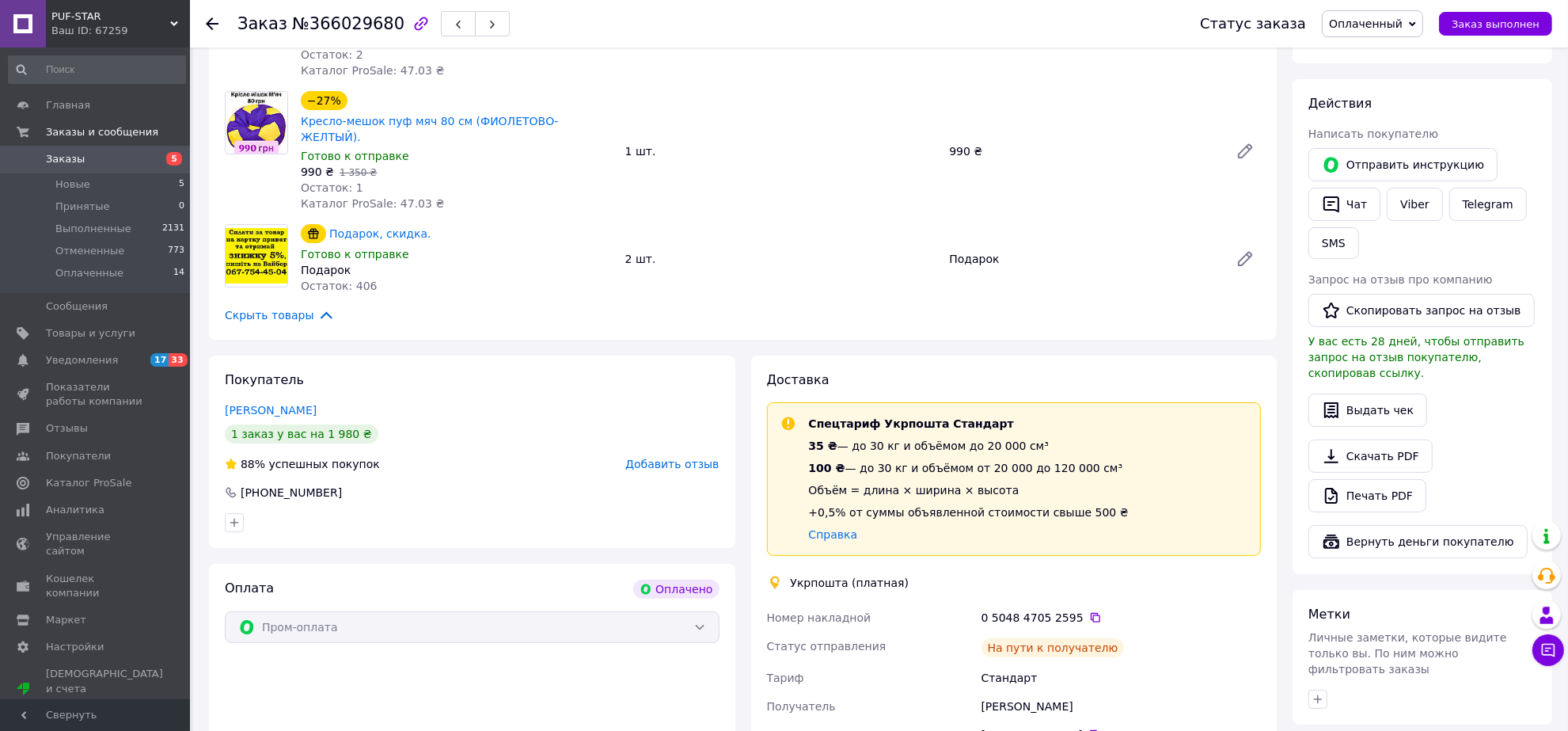
scroll to position [99, 0]
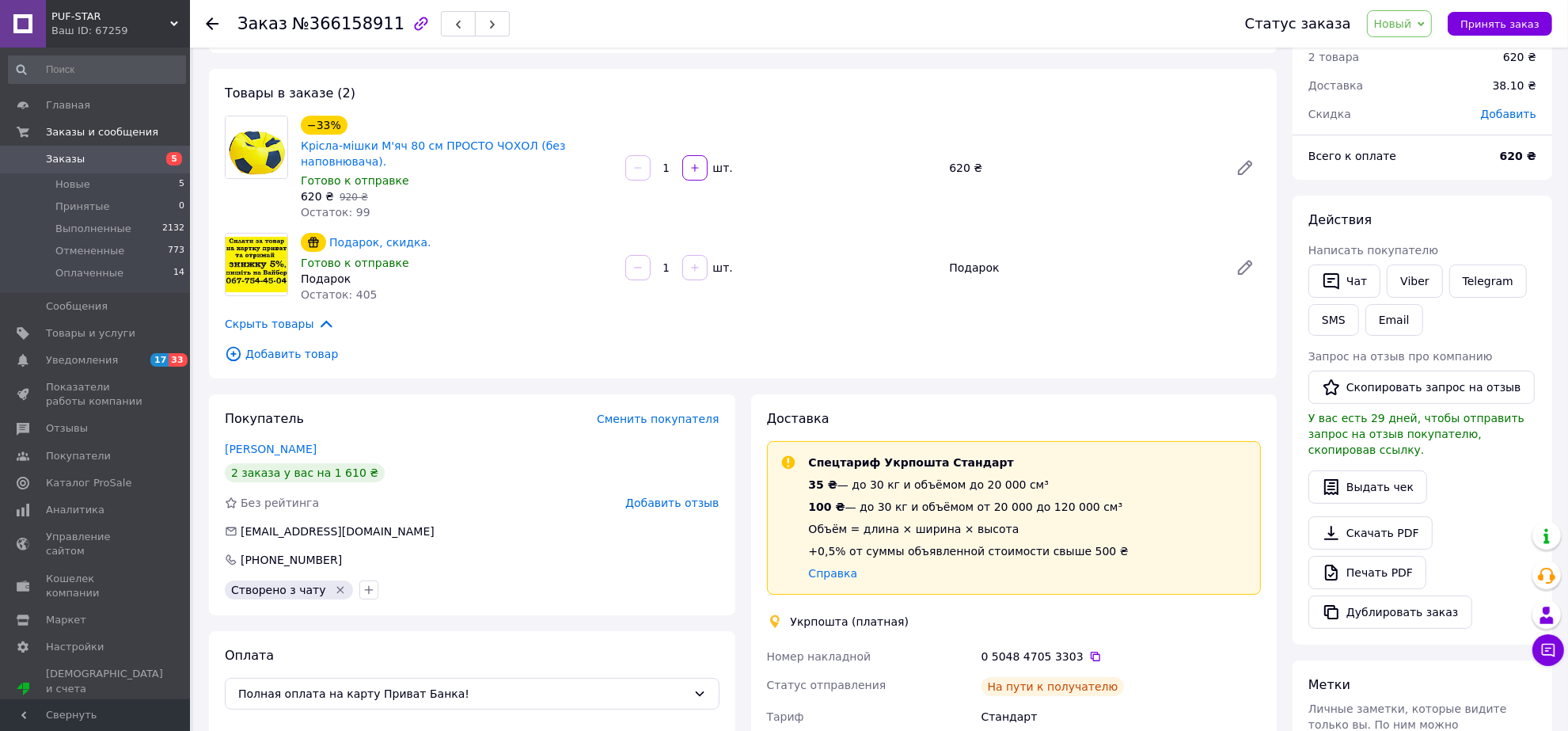
scroll to position [99, 0]
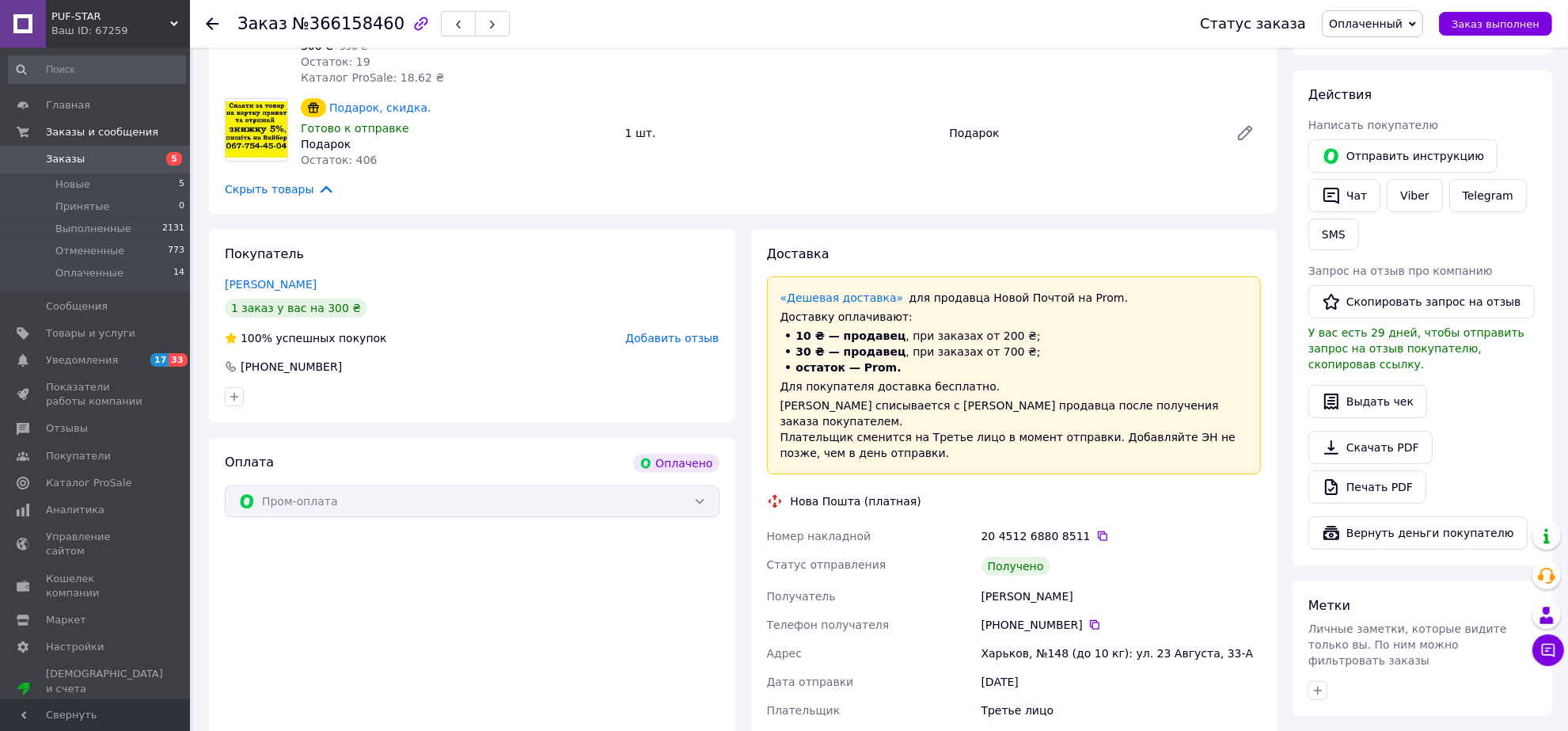
scroll to position [297, 0]
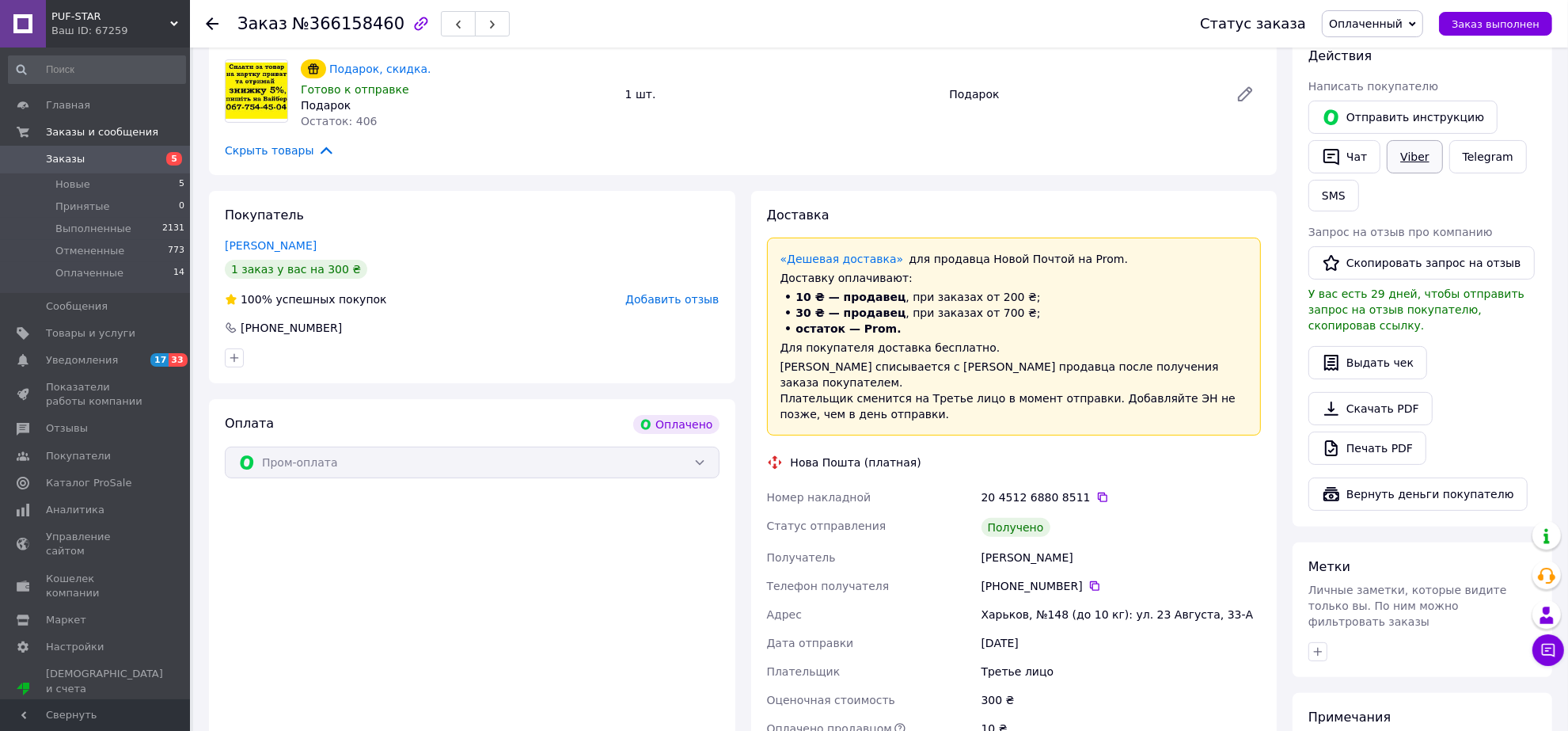
click at [1427, 167] on link "Viber" at bounding box center [1414, 156] width 55 height 33
click at [1405, 157] on link "Viber" at bounding box center [1414, 156] width 55 height 33
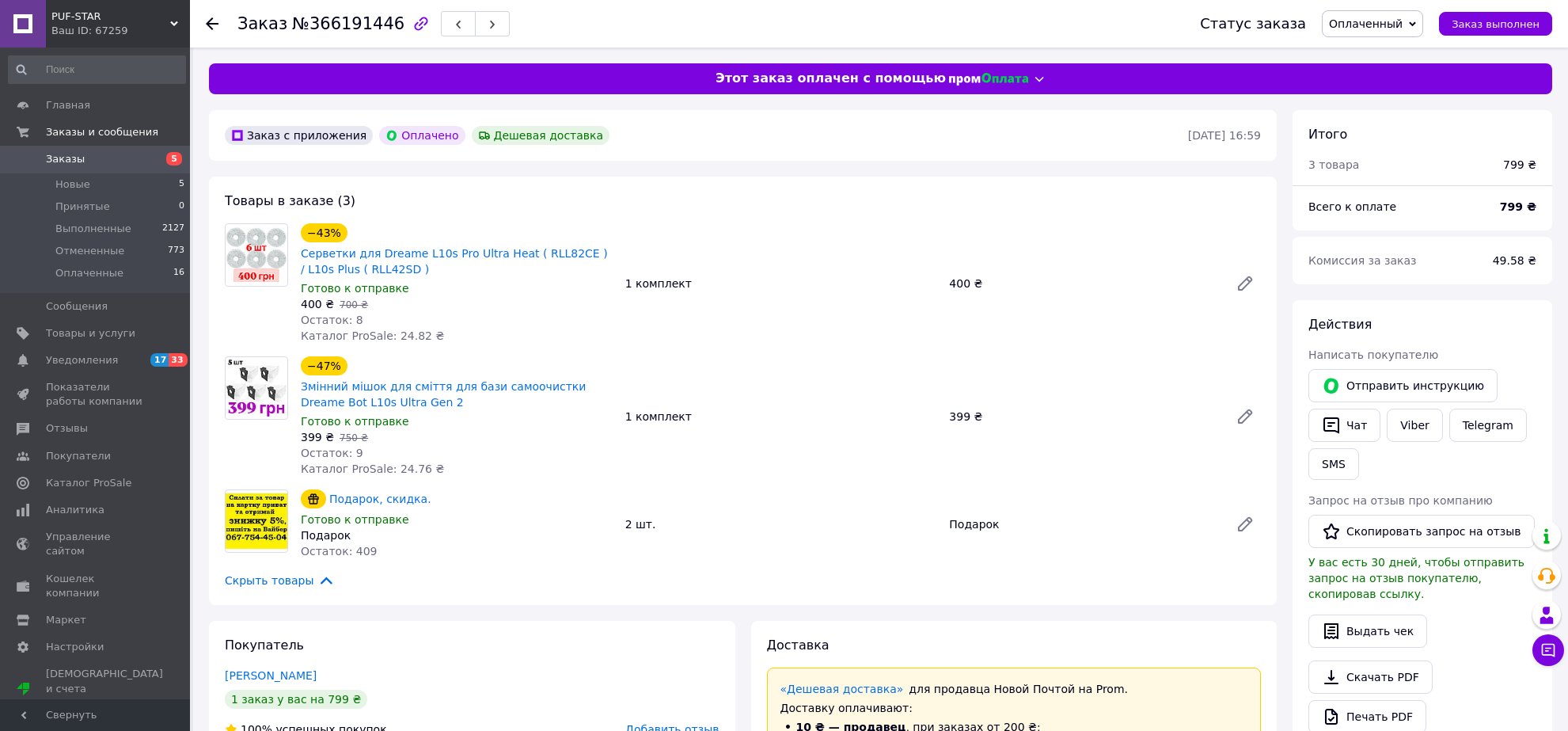
scroll to position [264, 0]
